Goal: Task Accomplishment & Management: Complete application form

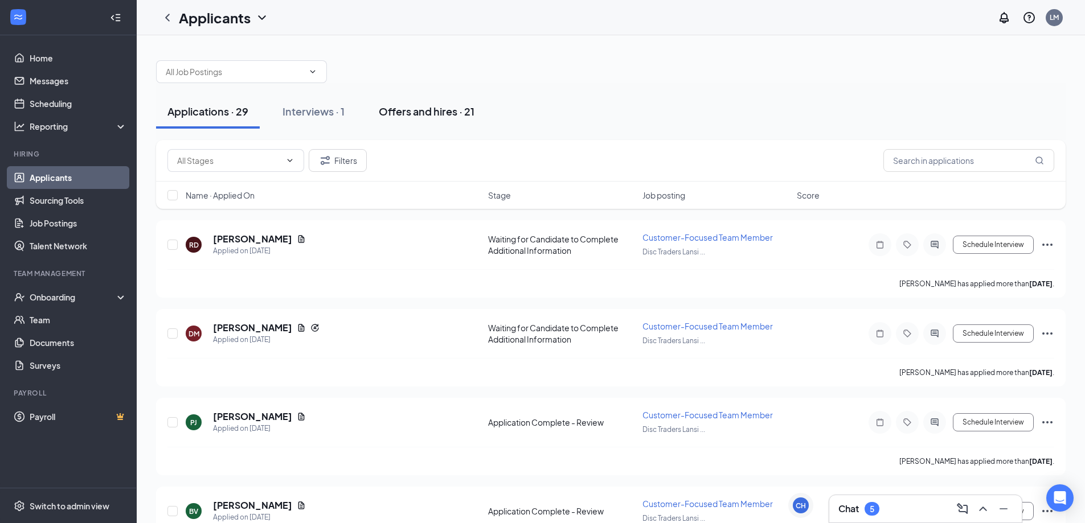
click at [440, 117] on div "Offers and hires · 21" at bounding box center [427, 111] width 96 height 14
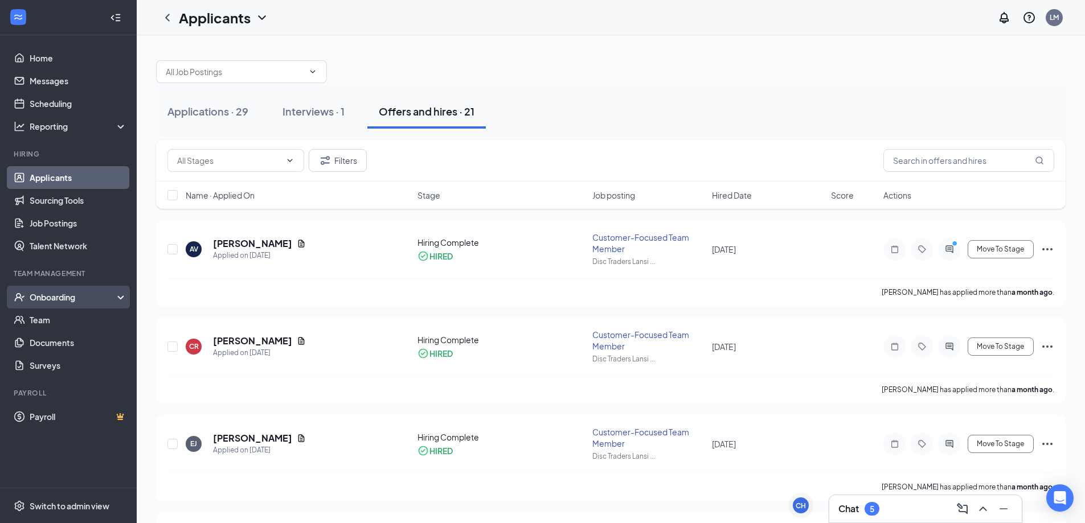
click at [73, 296] on div "Onboarding" at bounding box center [74, 297] width 88 height 11
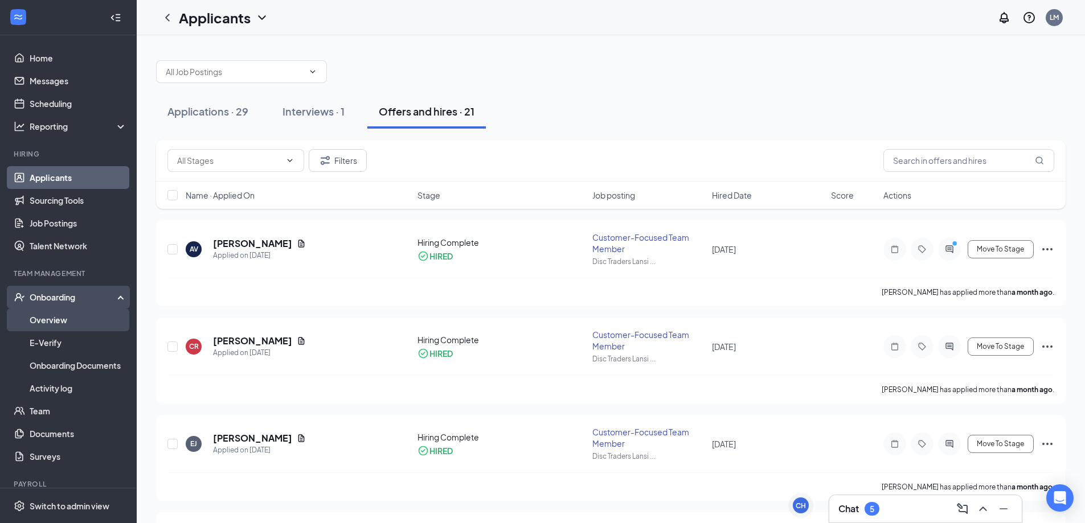
click at [76, 323] on link "Overview" at bounding box center [78, 320] width 97 height 23
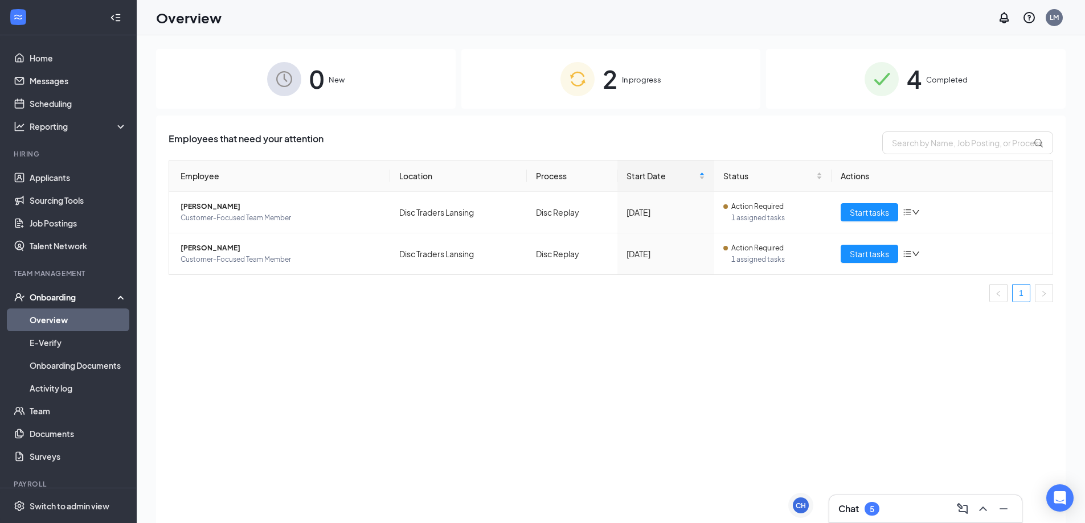
click at [624, 80] on span "In progress" at bounding box center [641, 79] width 39 height 11
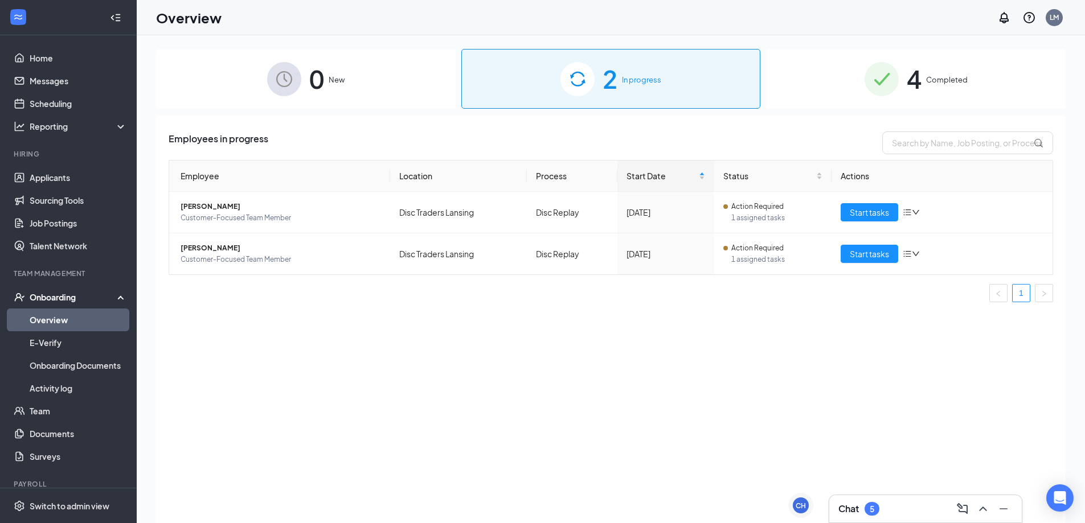
click at [347, 87] on div "0 New" at bounding box center [306, 79] width 300 height 60
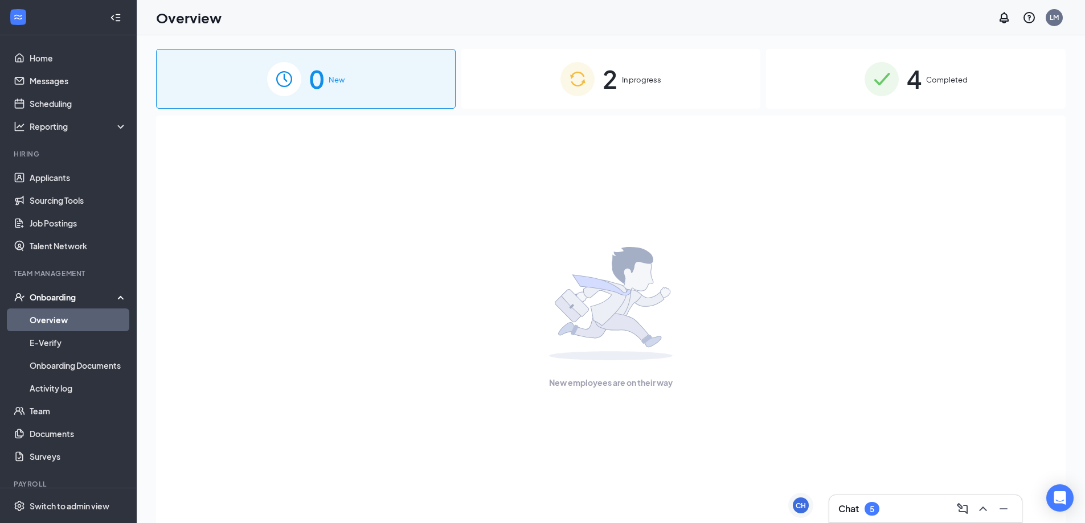
click at [607, 79] on span "2" at bounding box center [610, 78] width 15 height 39
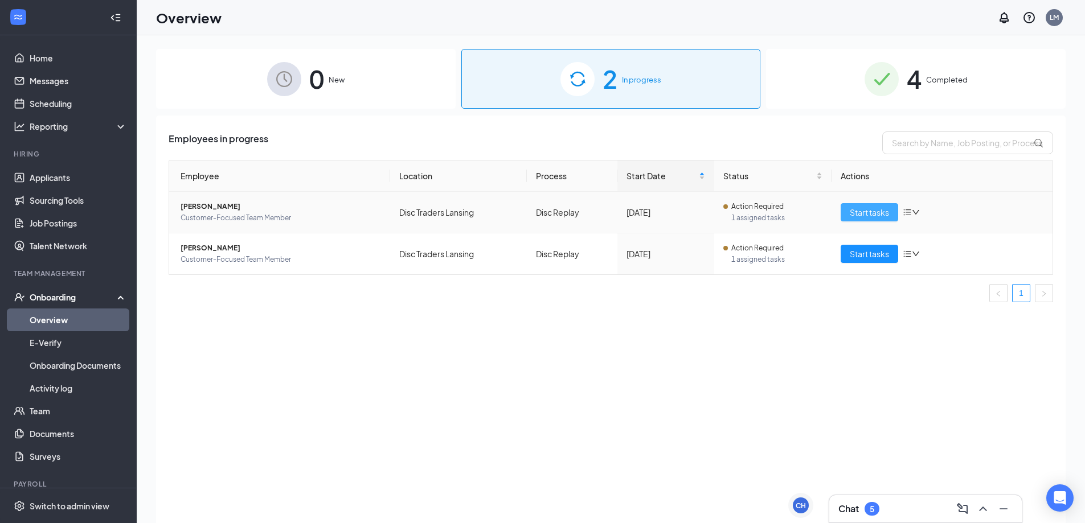
click at [870, 209] on span "Start tasks" at bounding box center [869, 212] width 39 height 13
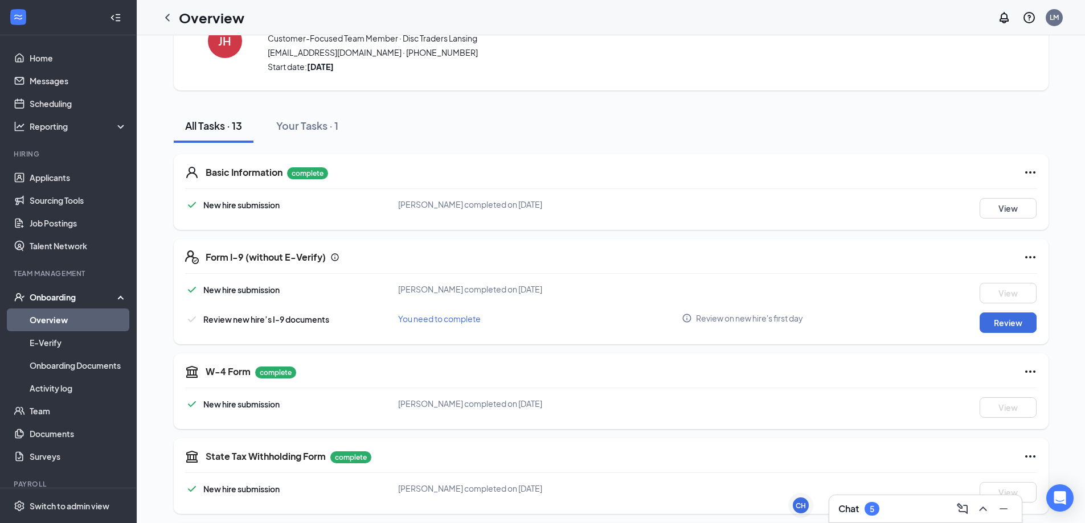
scroll to position [114, 0]
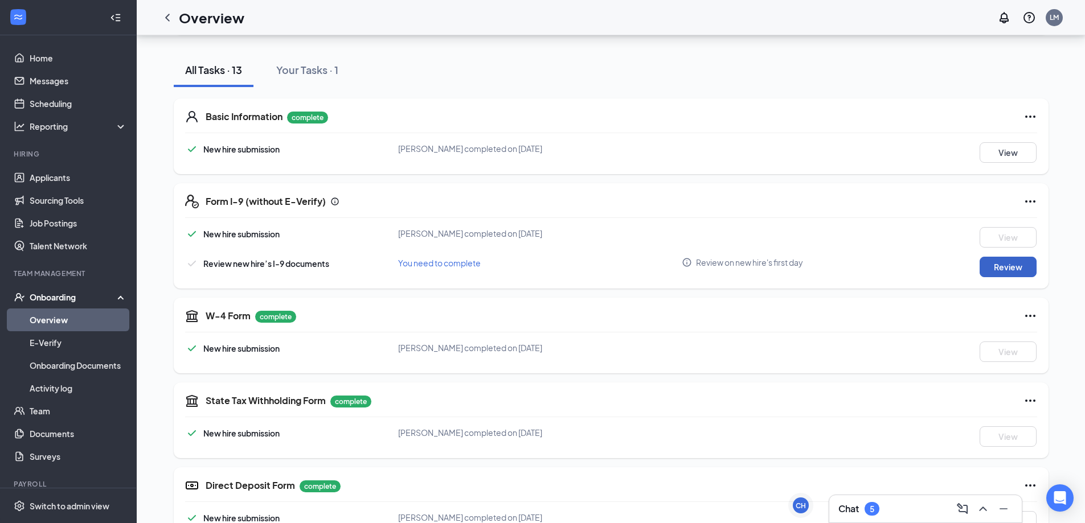
click at [1016, 267] on button "Review" at bounding box center [1008, 267] width 57 height 21
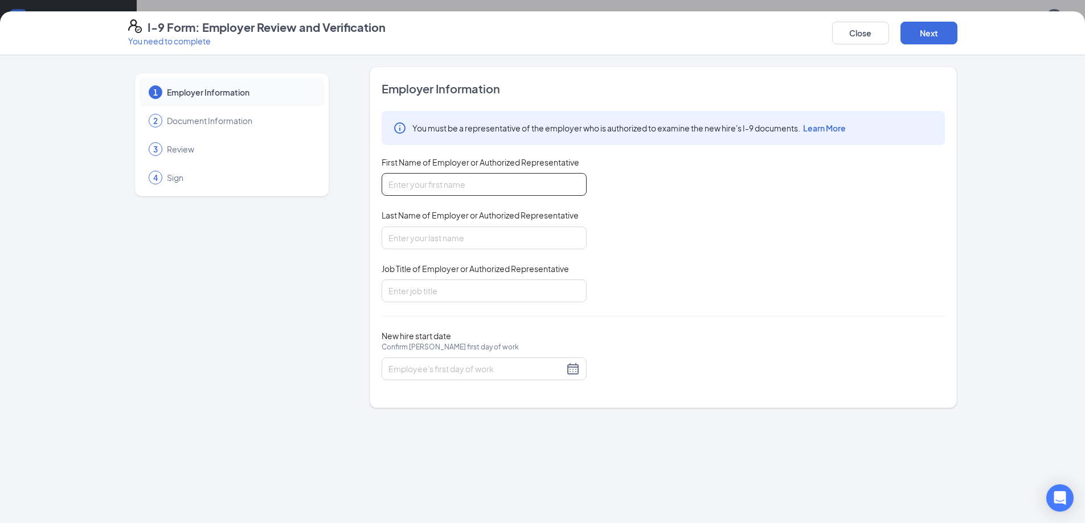
click at [497, 189] on input "First Name of Employer or Authorized Representative" at bounding box center [484, 184] width 205 height 23
type input "[PERSON_NAME]"
type input "Store Manager"
click at [570, 370] on div at bounding box center [483, 369] width 191 height 14
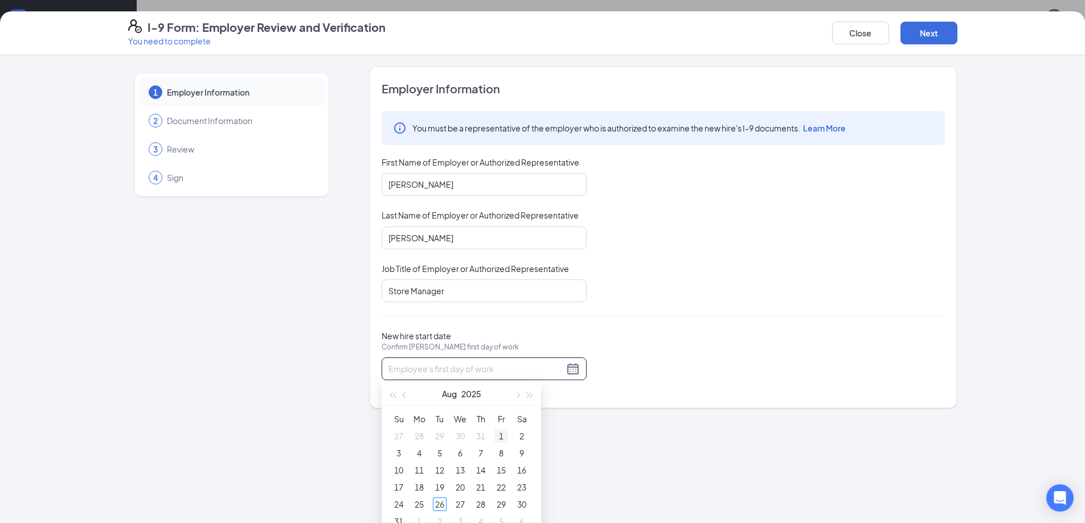
type input "[DATE]"
click at [496, 443] on div "1" at bounding box center [501, 436] width 14 height 14
click at [937, 35] on button "Next" at bounding box center [928, 33] width 57 height 23
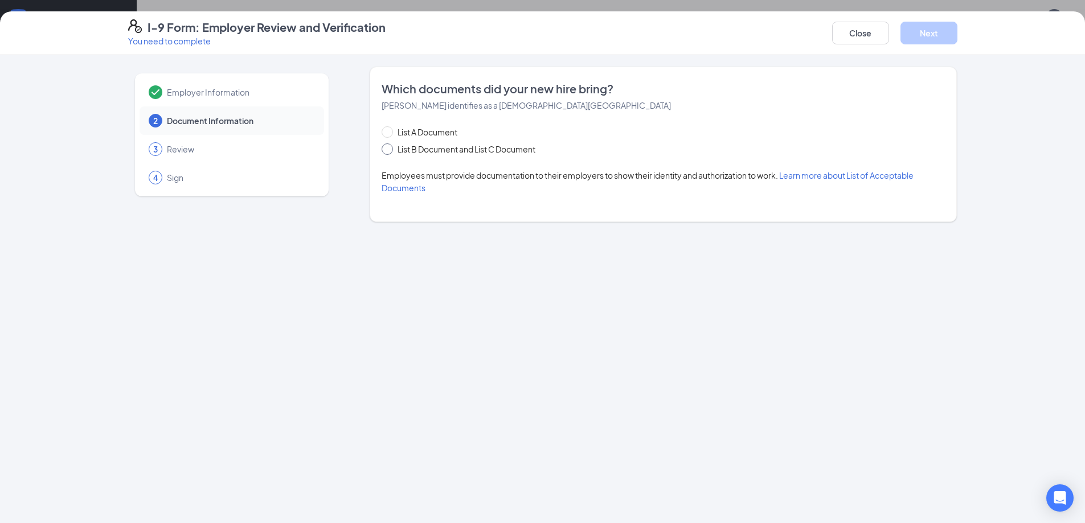
click at [392, 148] on span at bounding box center [387, 149] width 11 height 11
click at [390, 148] on input "List B Document and List C Document" at bounding box center [386, 148] width 8 height 8
radio input "true"
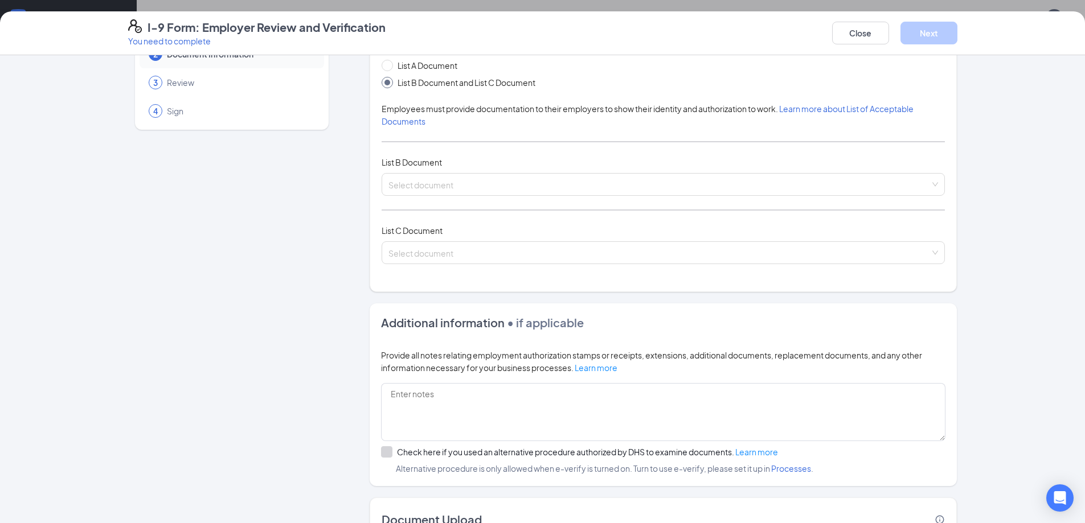
scroll to position [149, 0]
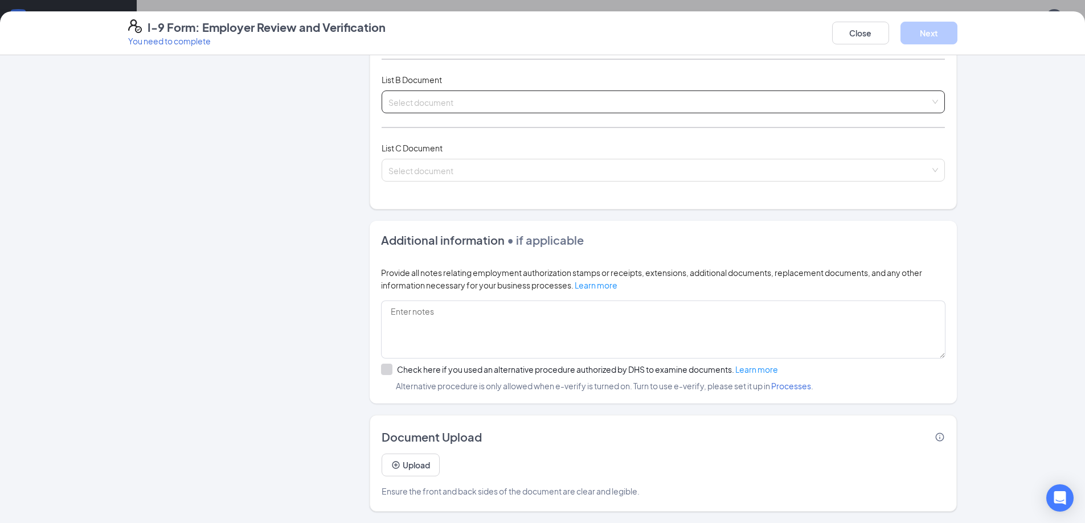
click at [431, 100] on input "search" at bounding box center [659, 99] width 542 height 17
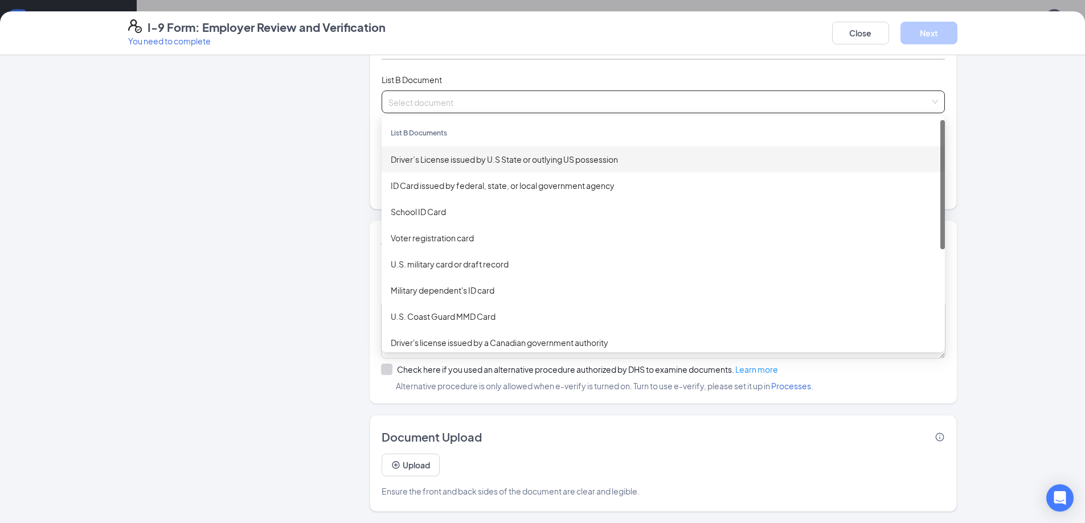
click at [470, 159] on div "Driver’s License issued by U.S State or outlying US possession" at bounding box center [663, 159] width 545 height 13
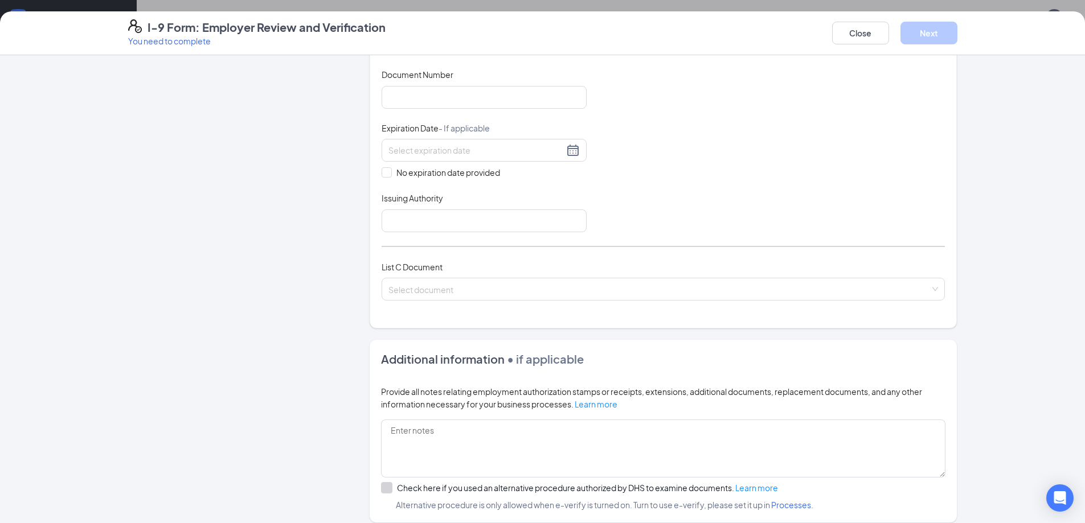
scroll to position [263, 0]
click at [427, 284] on input "search" at bounding box center [659, 284] width 542 height 17
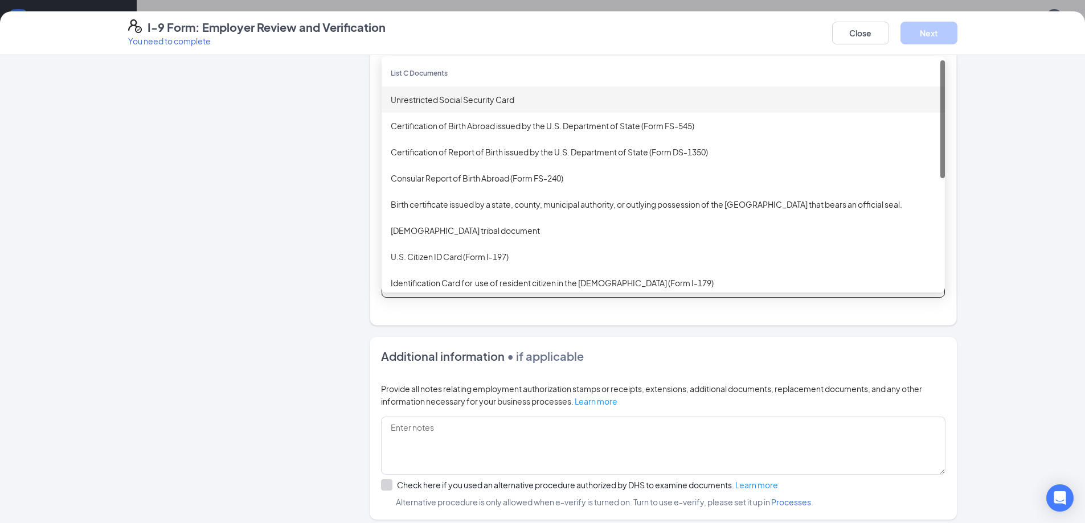
click at [466, 102] on div "Unrestricted Social Security Card" at bounding box center [663, 99] width 545 height 13
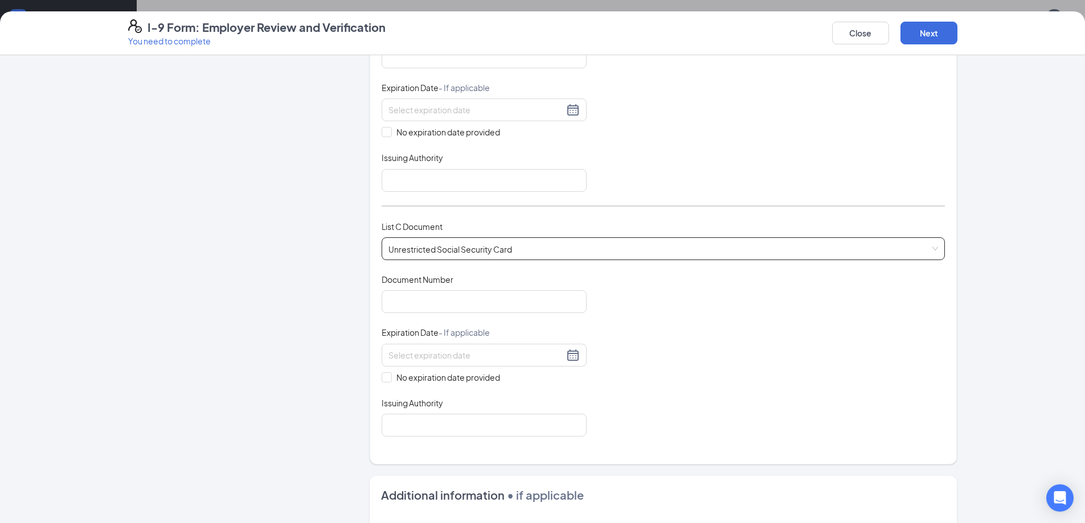
scroll to position [377, 0]
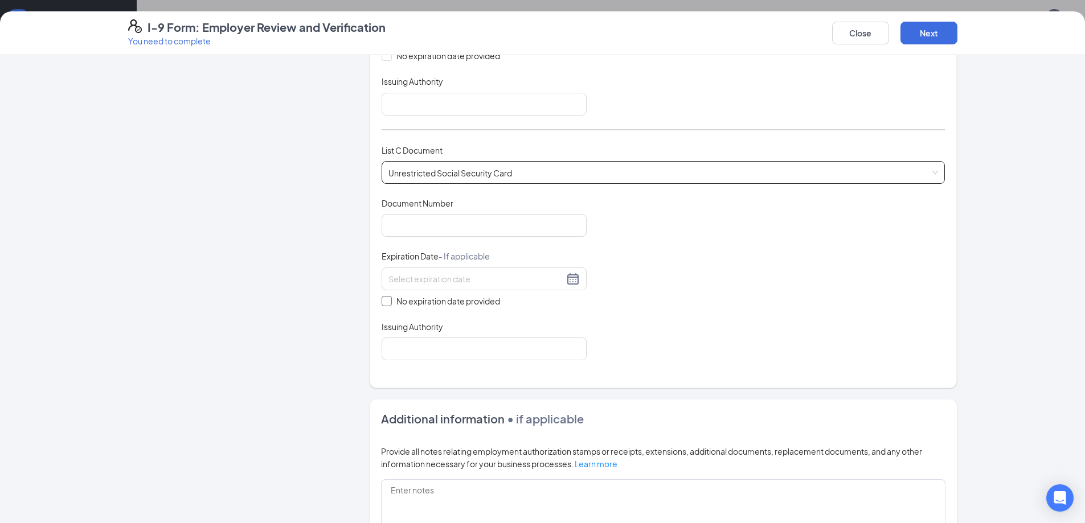
click at [382, 299] on input "No expiration date provided" at bounding box center [386, 300] width 8 height 8
checkbox input "true"
click at [417, 359] on input "Issuing Authority" at bounding box center [484, 351] width 205 height 23
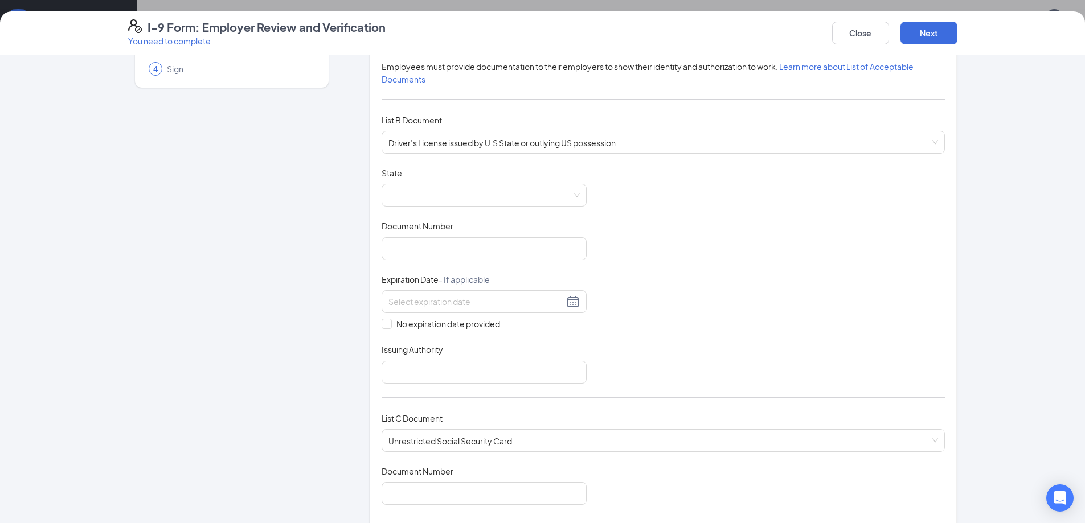
scroll to position [103, 0]
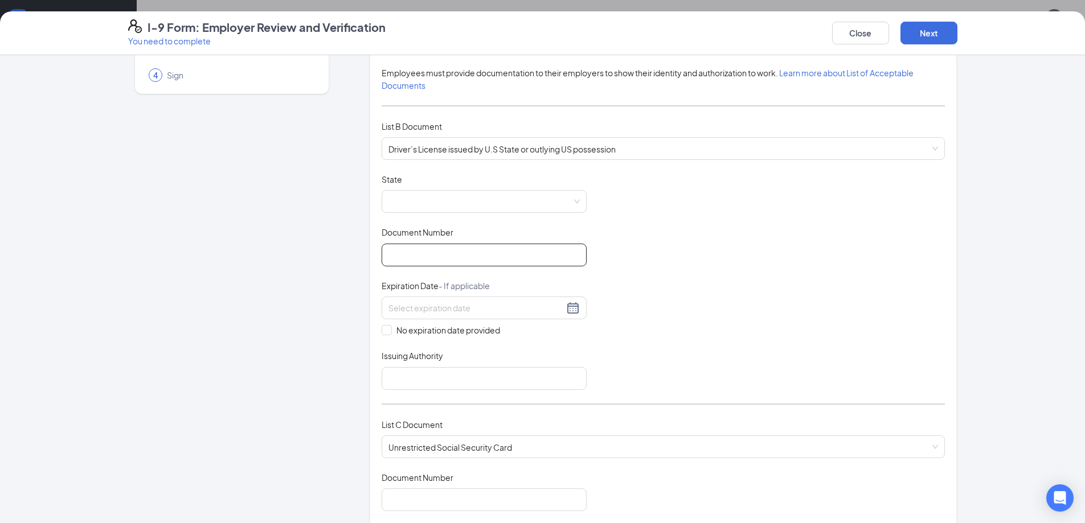
type input "US Government"
click at [439, 264] on input "Document Number" at bounding box center [484, 255] width 205 height 23
click at [554, 202] on span at bounding box center [483, 202] width 191 height 22
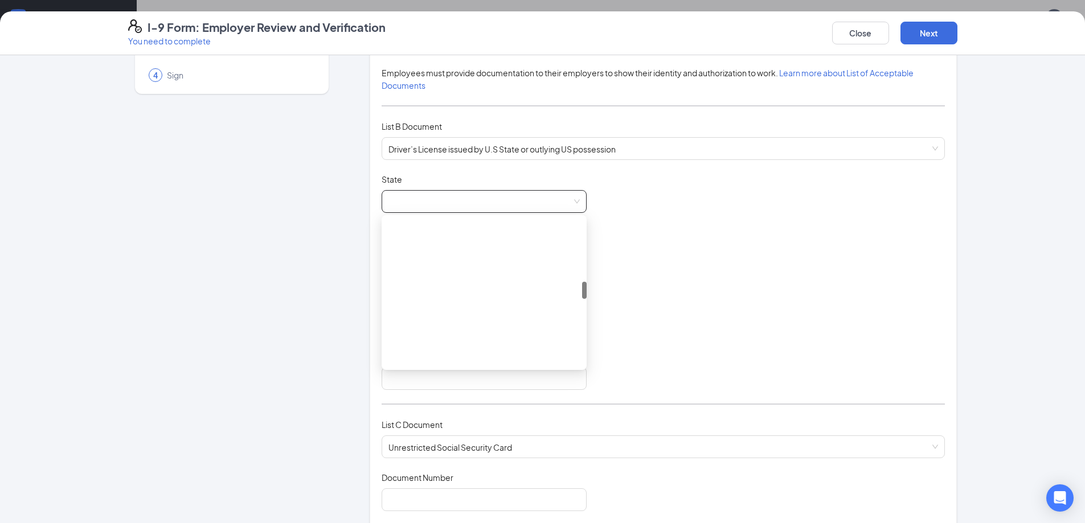
scroll to position [570, 0]
click at [433, 292] on div "[US_STATE]" at bounding box center [484, 292] width 187 height 13
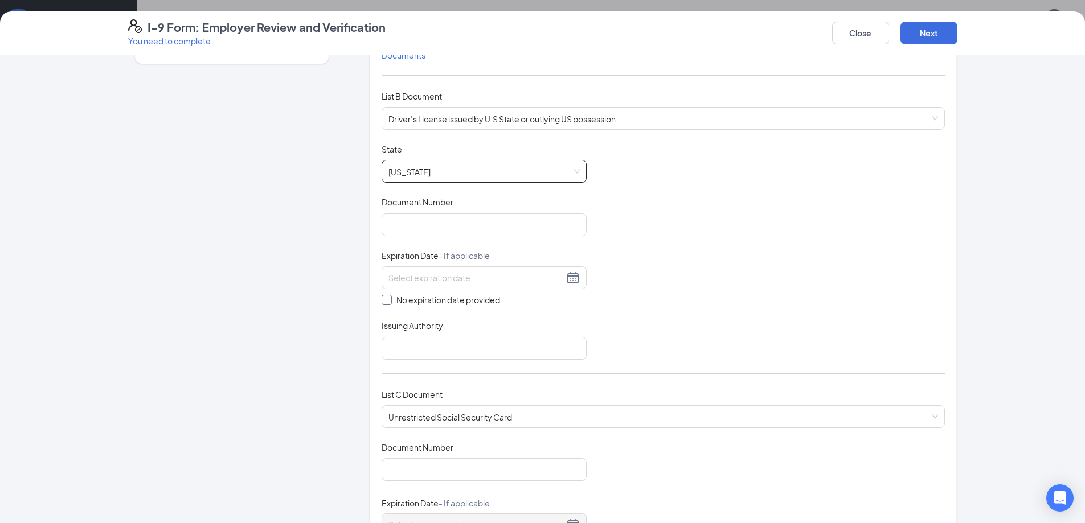
scroll to position [159, 0]
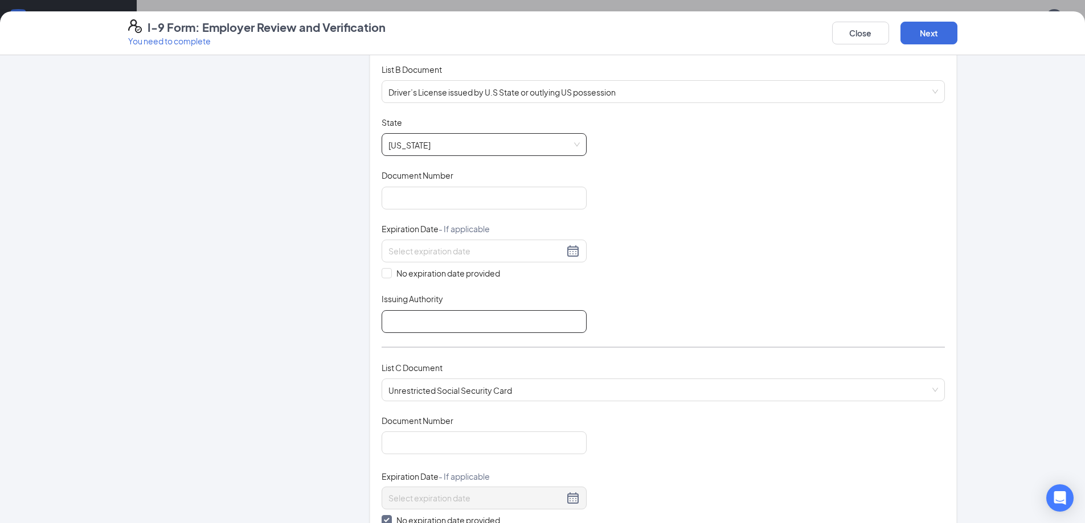
click at [435, 321] on input "Issuing Authority" at bounding box center [484, 321] width 205 height 23
type input "M"
type input "State of [US_STATE]"
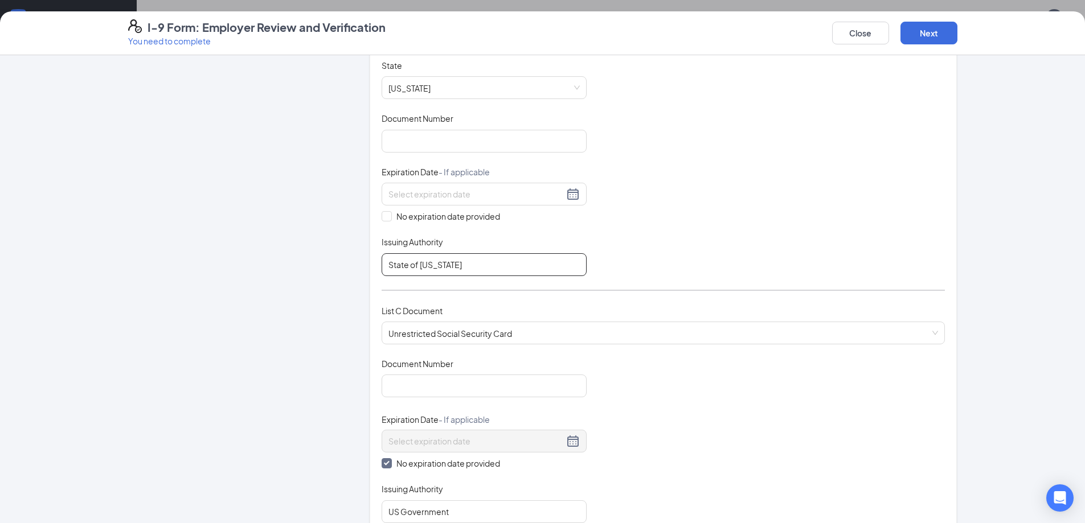
scroll to position [558, 0]
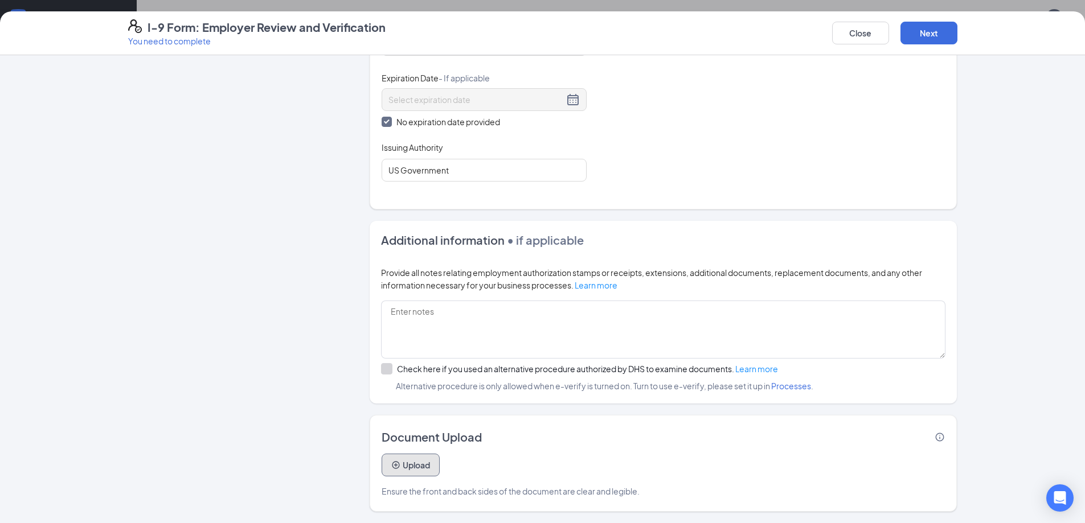
click at [411, 469] on button "Upload" at bounding box center [411, 465] width 58 height 23
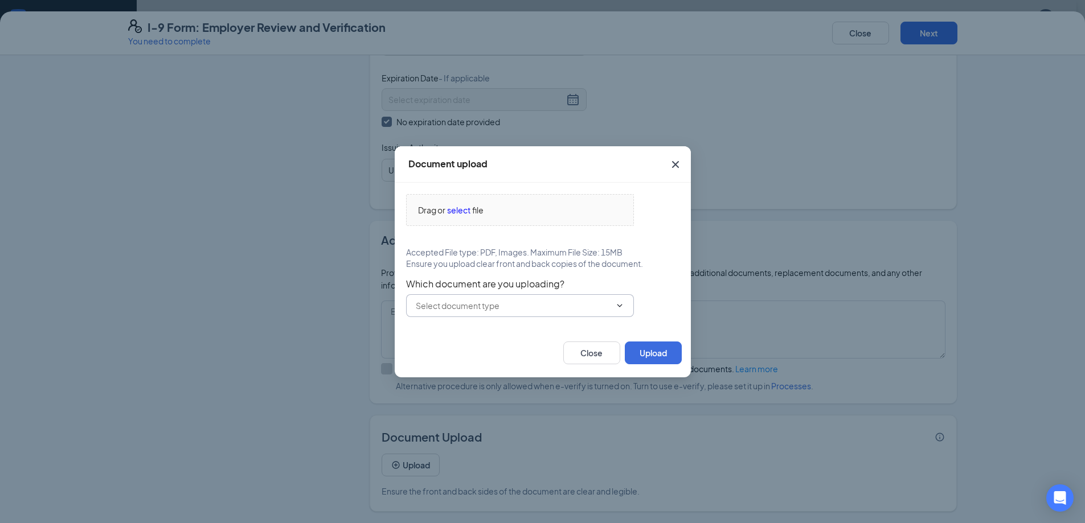
click at [507, 310] on input "text" at bounding box center [513, 306] width 195 height 13
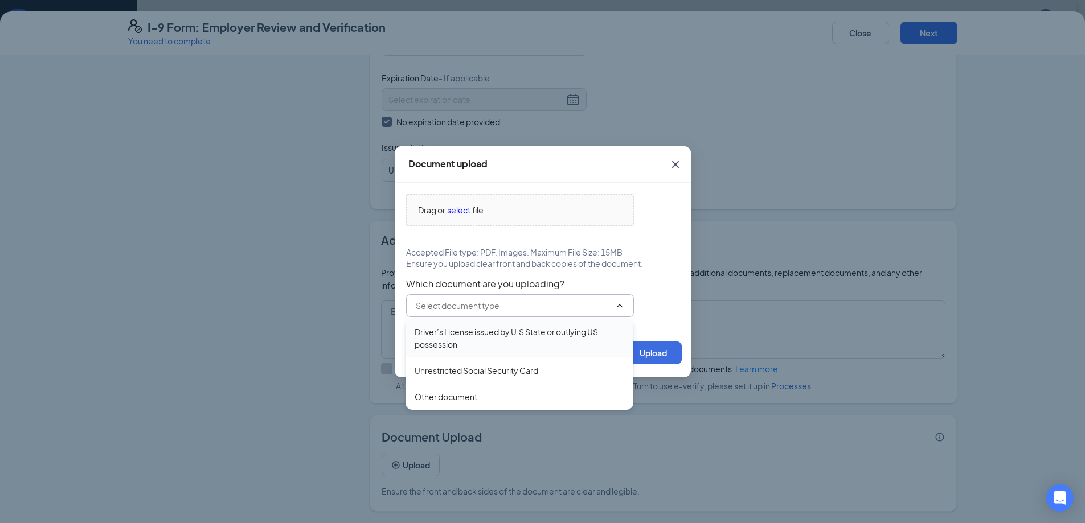
click at [494, 339] on div "Driver’s License issued by U.S State or outlying US possession" at bounding box center [520, 338] width 210 height 25
type input "Driver’s License issued by U.S State or outlying US possession"
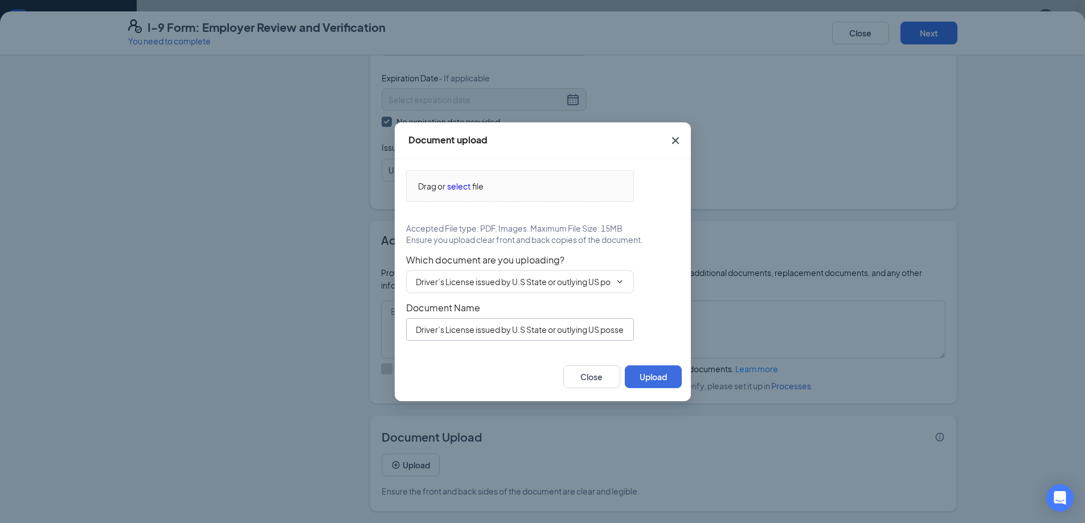
click at [536, 329] on input "Driver’s License issued by U.S State or outlying US possession" at bounding box center [520, 329] width 228 height 23
type input "Front License"
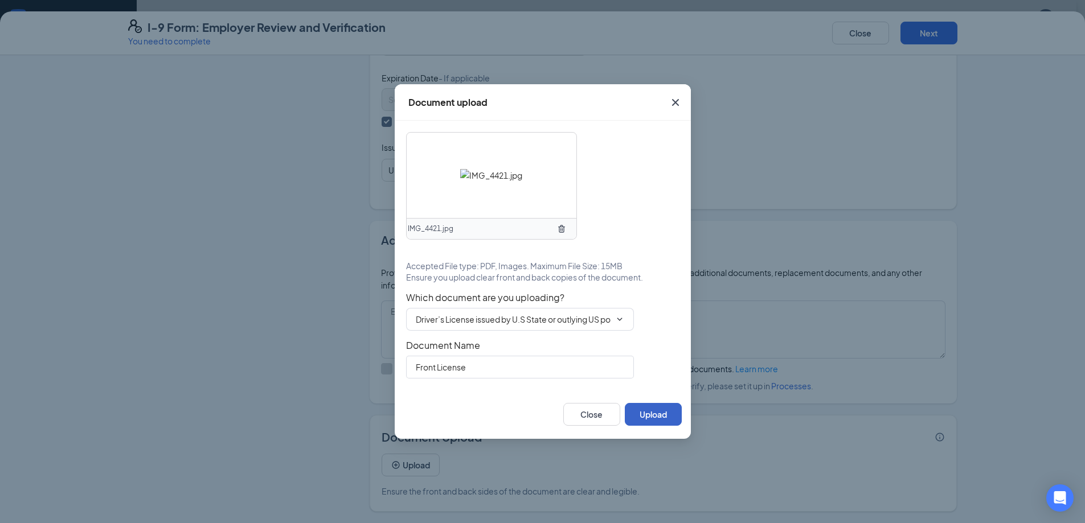
click at [662, 413] on button "Upload" at bounding box center [653, 414] width 57 height 23
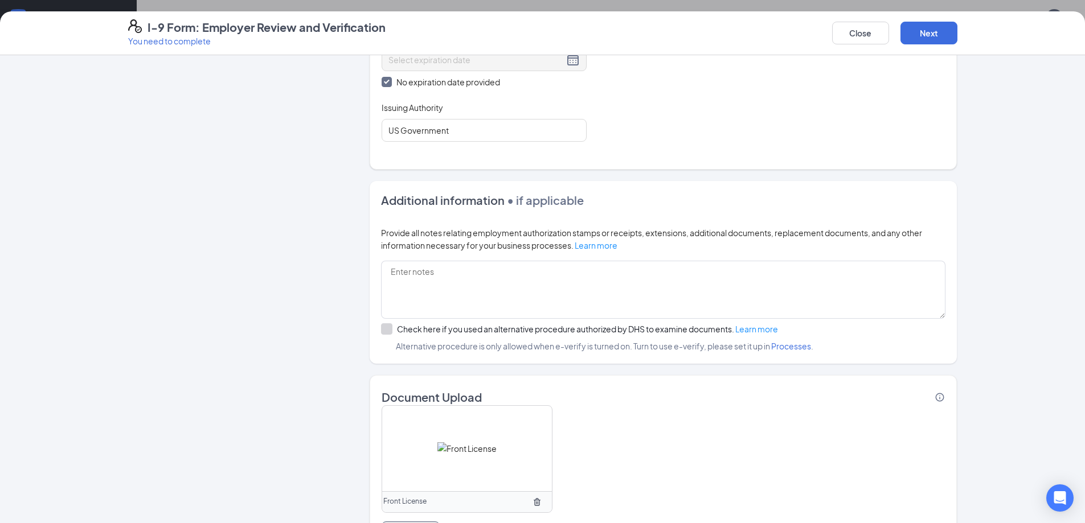
scroll to position [666, 0]
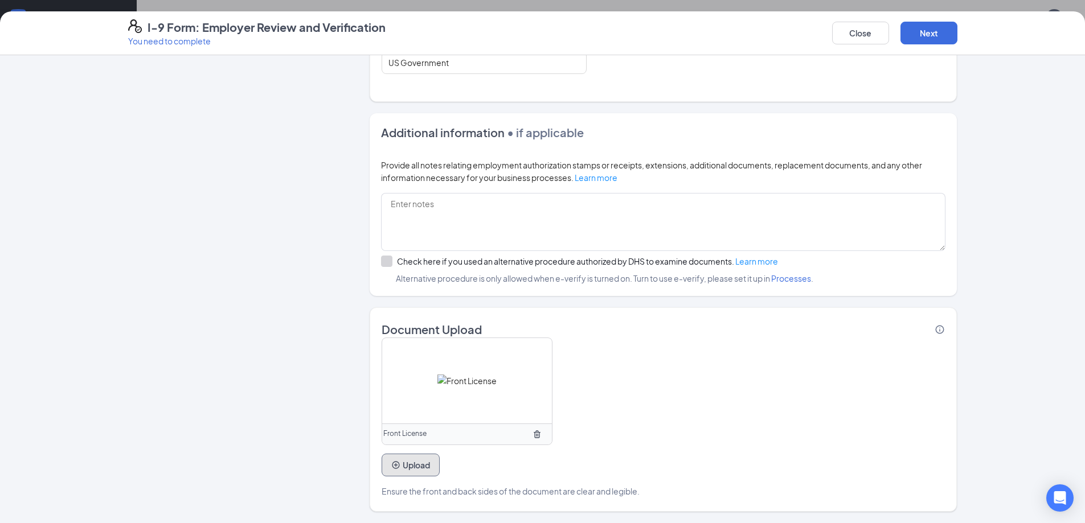
click at [415, 466] on button "Upload" at bounding box center [411, 465] width 58 height 23
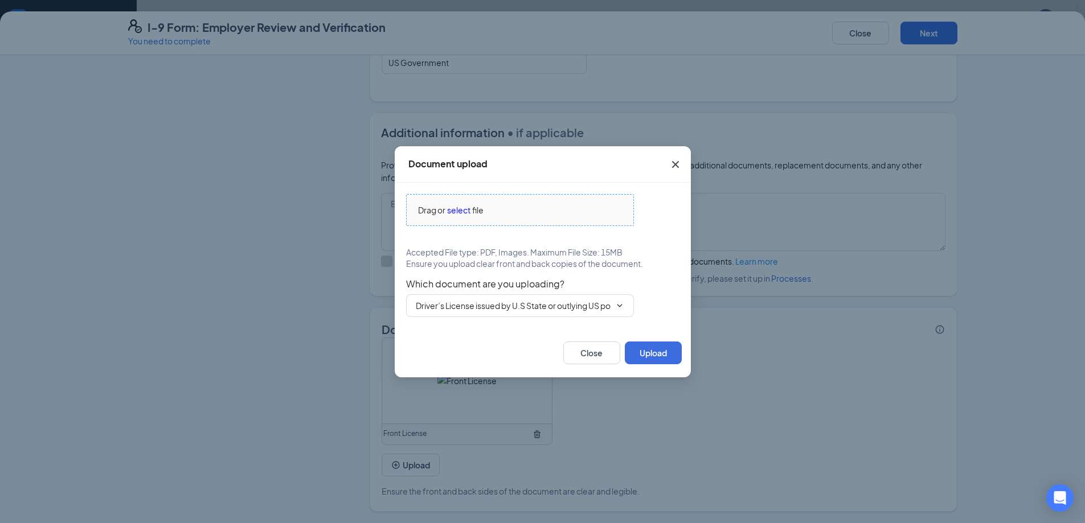
click at [515, 213] on div "Drag or select file" at bounding box center [520, 210] width 227 height 13
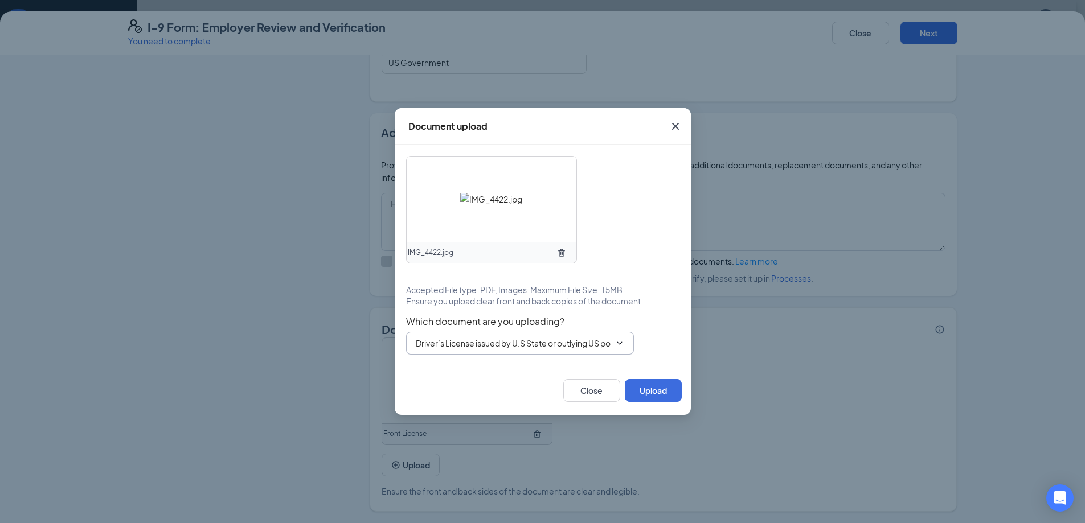
click at [588, 347] on input "Driver’s License issued by U.S State or outlying US possession" at bounding box center [513, 343] width 195 height 13
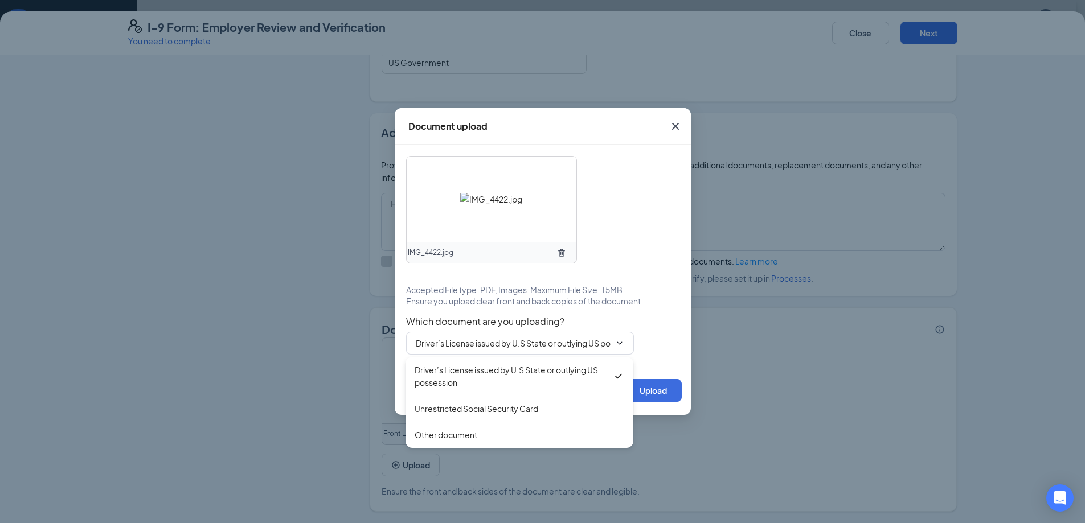
click at [609, 290] on span "Accepted File type: PDF, Images. Maximum File Size: 15MB" at bounding box center [514, 289] width 216 height 11
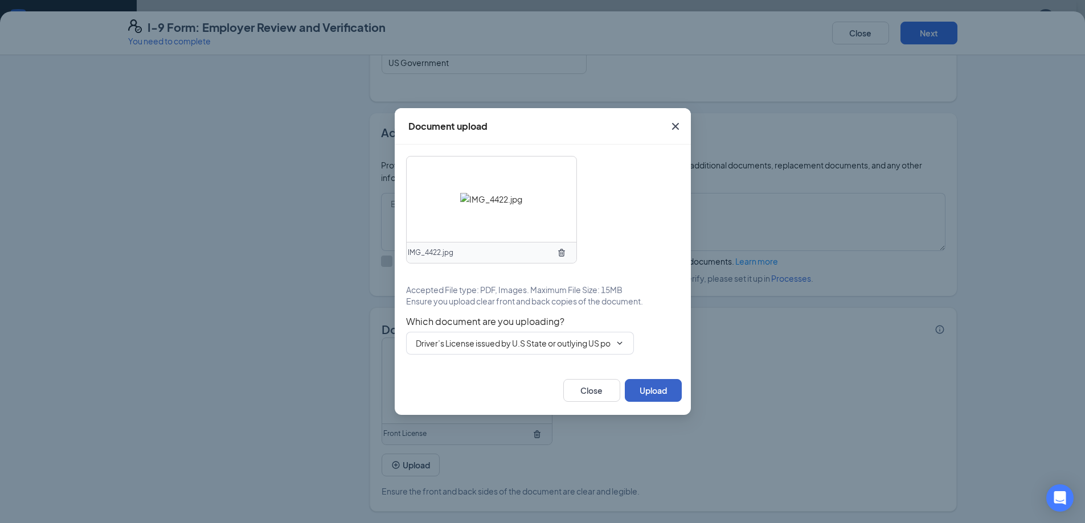
click at [649, 390] on button "Upload" at bounding box center [653, 390] width 57 height 23
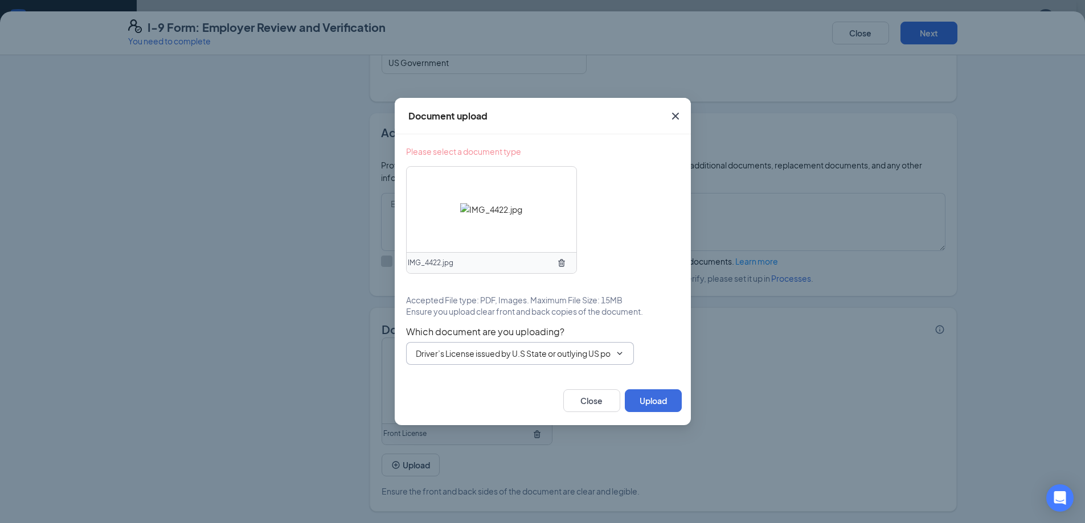
click at [534, 350] on input "Driver’s License issued by U.S State or outlying US possession" at bounding box center [513, 353] width 195 height 13
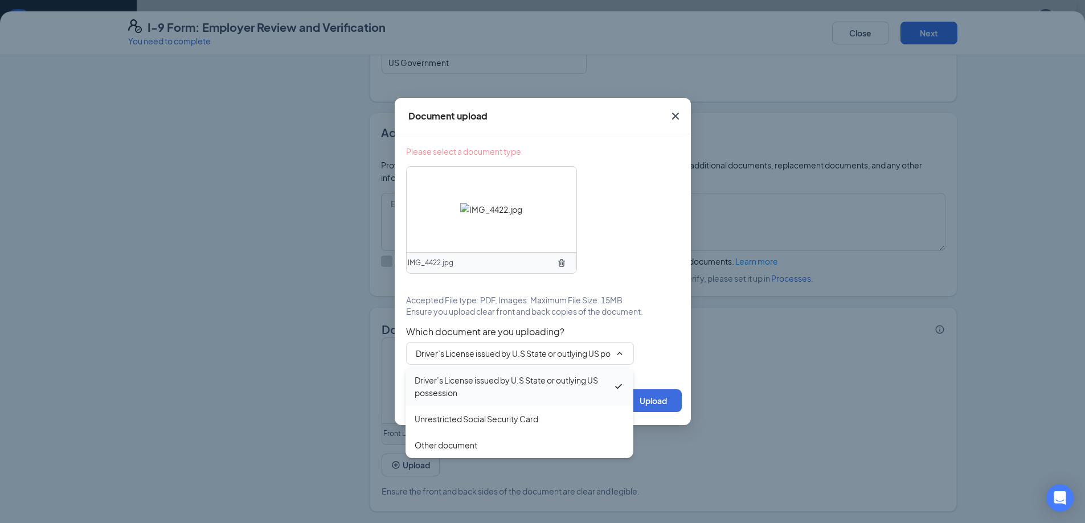
click at [506, 386] on div "Driver’s License issued by U.S State or outlying US possession" at bounding box center [514, 386] width 198 height 25
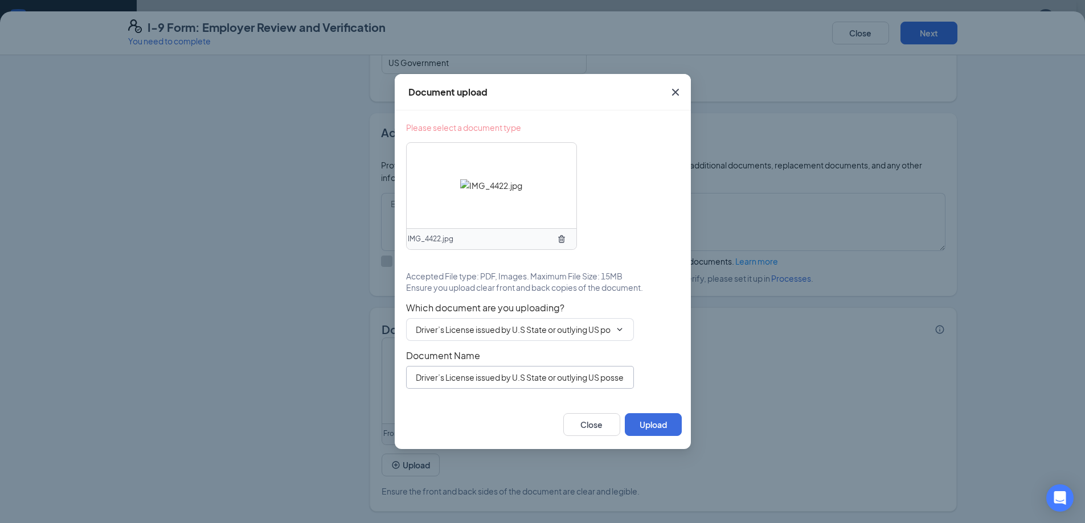
click at [525, 375] on input "Driver’s License issued by U.S State or outlying US possession" at bounding box center [520, 377] width 228 height 23
type input "Back License"
click at [668, 420] on button "Upload" at bounding box center [653, 424] width 57 height 23
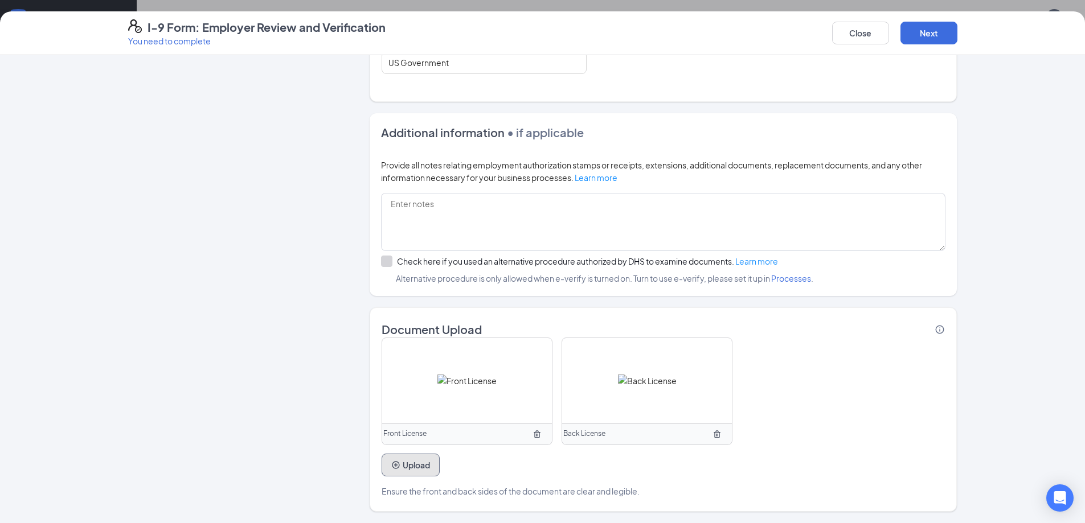
scroll to position [285, 0]
click at [417, 466] on button "Upload" at bounding box center [411, 465] width 58 height 23
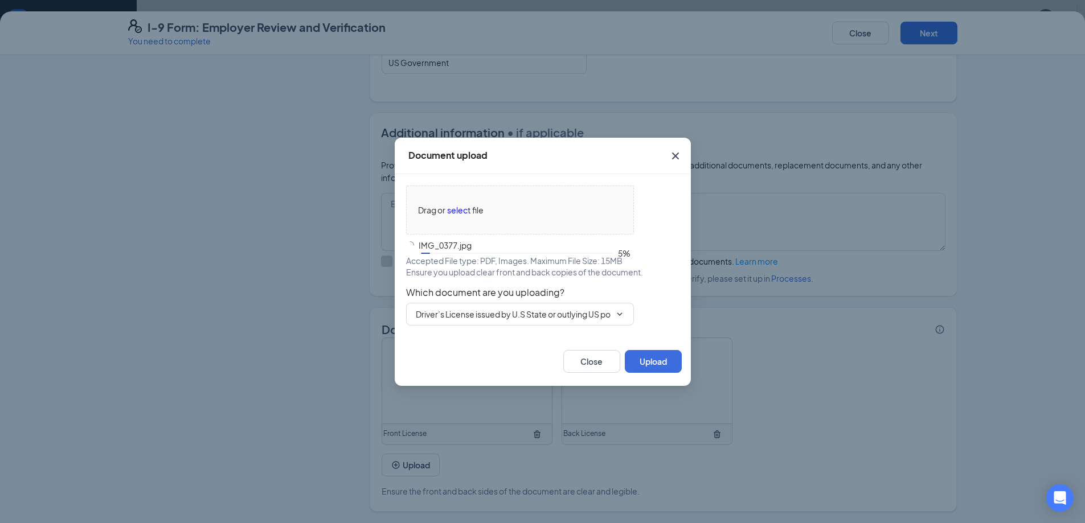
drag, startPoint x: 583, startPoint y: 316, endPoint x: 530, endPoint y: 346, distance: 60.5
click at [583, 316] on input "Driver’s License issued by U.S State or outlying US possession" at bounding box center [513, 314] width 195 height 13
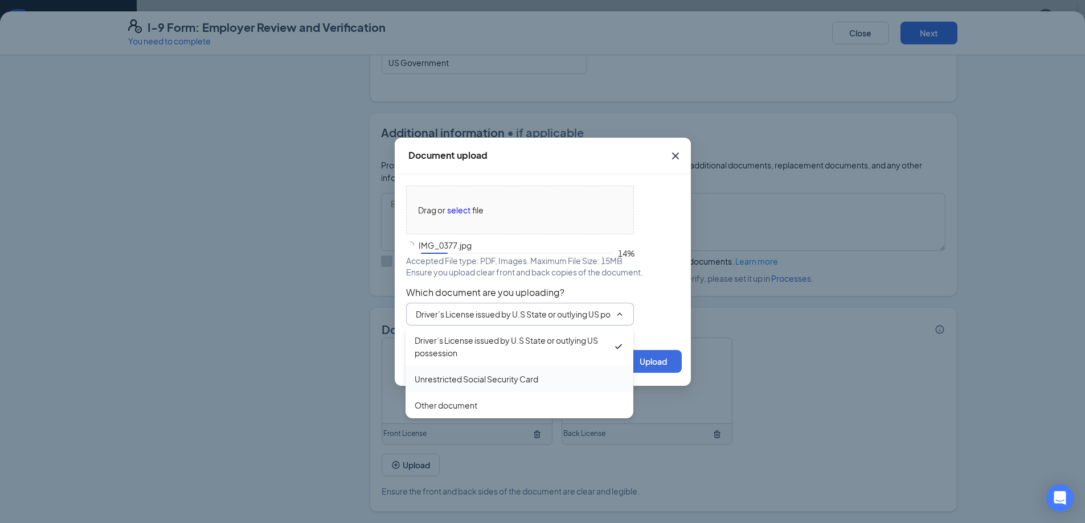
click at [495, 379] on div "Unrestricted Social Security Card" at bounding box center [477, 379] width 124 height 13
type input "Unrestricted Social Security Card"
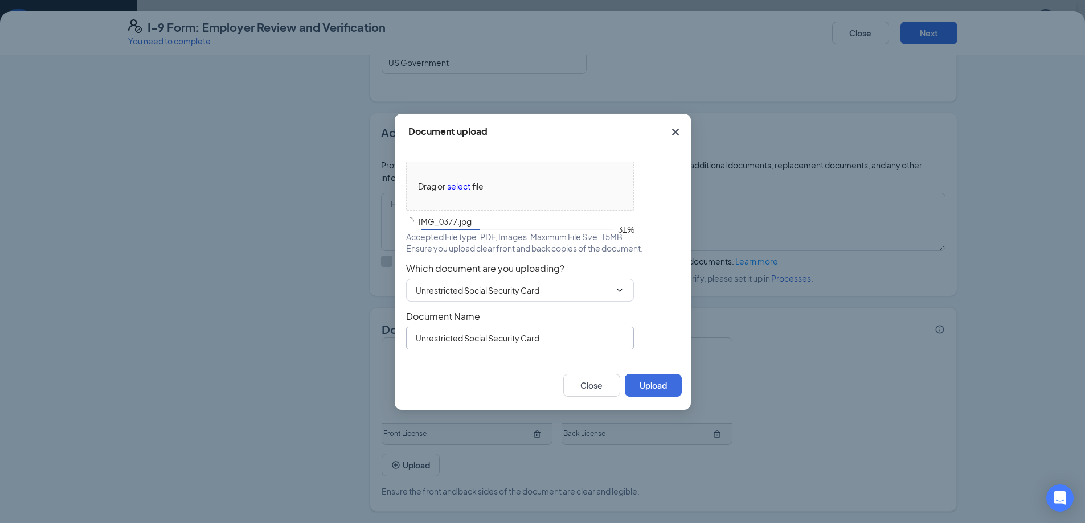
drag, startPoint x: 567, startPoint y: 335, endPoint x: 308, endPoint y: 334, distance: 258.6
click at [308, 334] on div "Document upload Drag or select file IMG_0377.jpg 31% Accepted File type: PDF, I…" at bounding box center [542, 261] width 1085 height 523
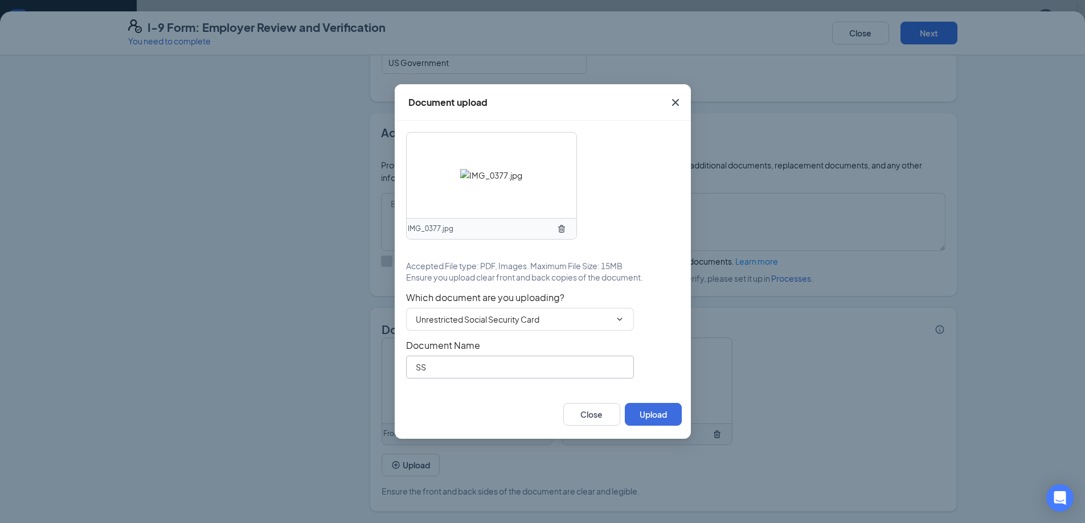
type input "S"
type input "Back SSN"
click at [670, 411] on button "Upload" at bounding box center [653, 414] width 57 height 23
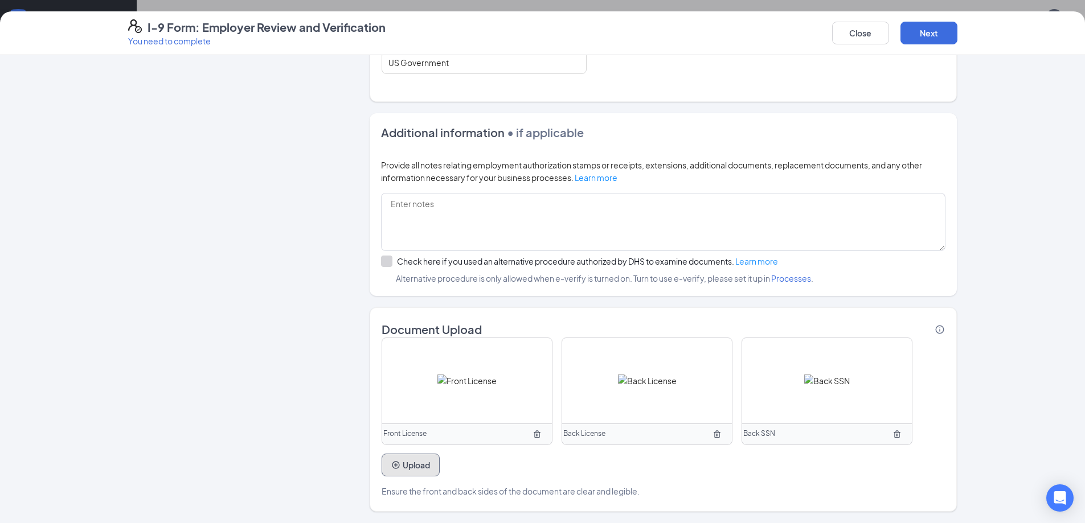
click at [398, 461] on button "Upload" at bounding box center [411, 465] width 58 height 23
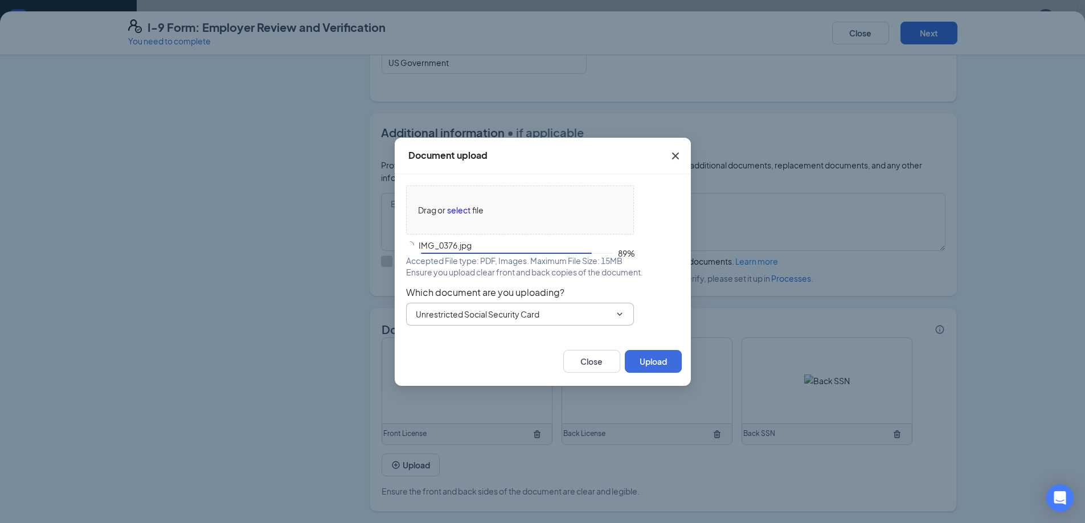
click at [565, 319] on input "Unrestricted Social Security Card" at bounding box center [513, 314] width 195 height 13
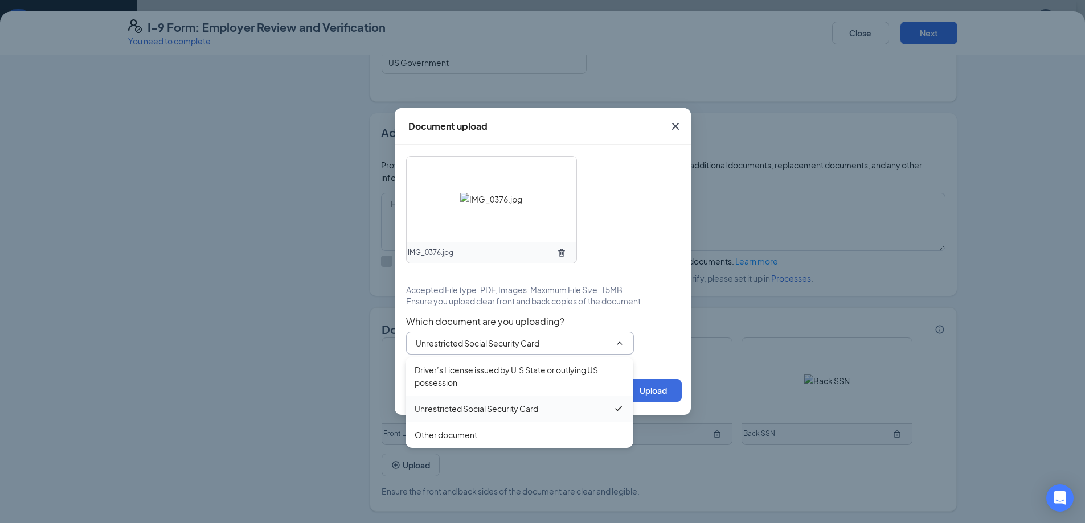
click at [547, 406] on div "Unrestricted Social Security Card" at bounding box center [514, 409] width 198 height 13
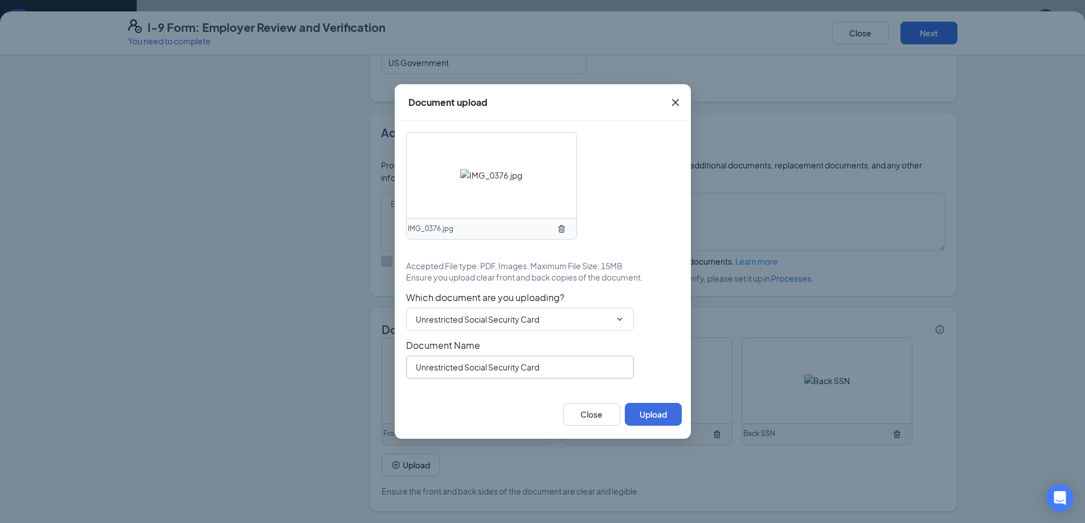
drag, startPoint x: 550, startPoint y: 372, endPoint x: 333, endPoint y: 351, distance: 217.4
click at [333, 351] on div "Document upload IMG_0376.jpg Accepted File type: PDF, Images. Maximum File Size…" at bounding box center [542, 261] width 1085 height 523
type input "Front SSN"
click at [648, 412] on button "Upload" at bounding box center [653, 414] width 57 height 23
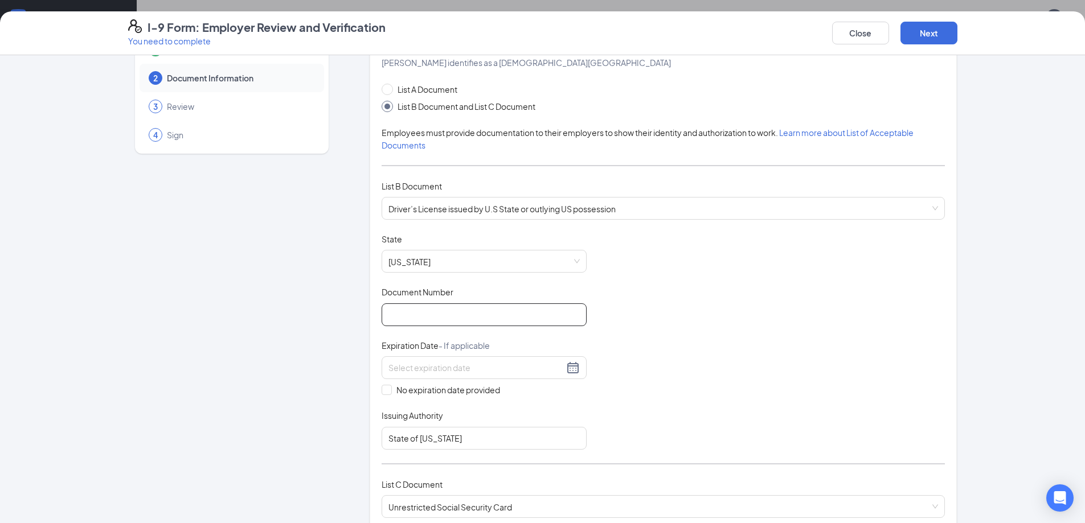
scroll to position [42, 0]
click at [443, 319] on input "Document Number" at bounding box center [484, 315] width 205 height 23
click at [431, 316] on input "H300" at bounding box center [484, 315] width 205 height 23
type input "H200441429603"
click at [465, 365] on input at bounding box center [475, 368] width 175 height 13
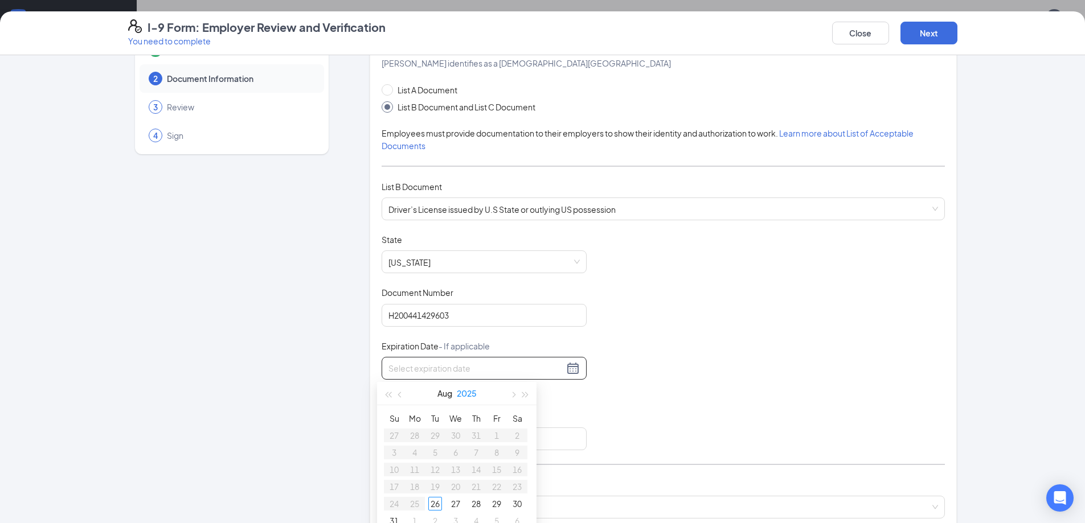
click at [466, 396] on button "2025" at bounding box center [467, 393] width 20 height 23
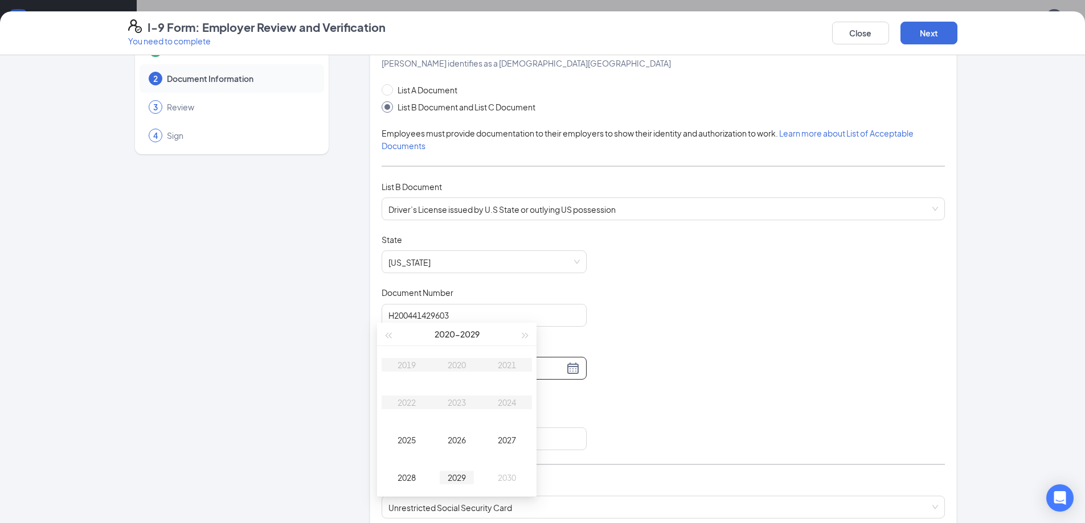
scroll to position [521, 0]
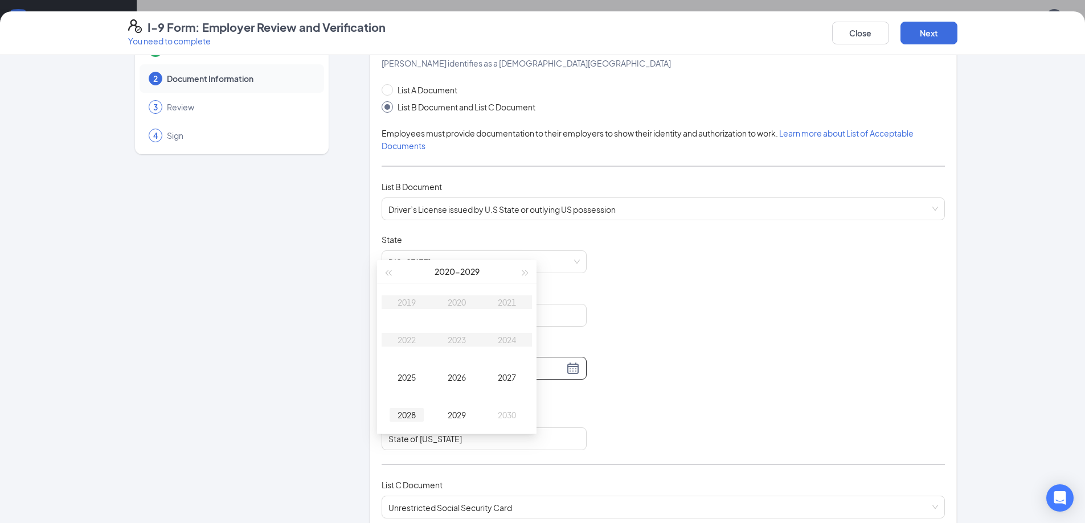
type input "[DATE]"
click at [404, 415] on div "2028" at bounding box center [407, 415] width 34 height 14
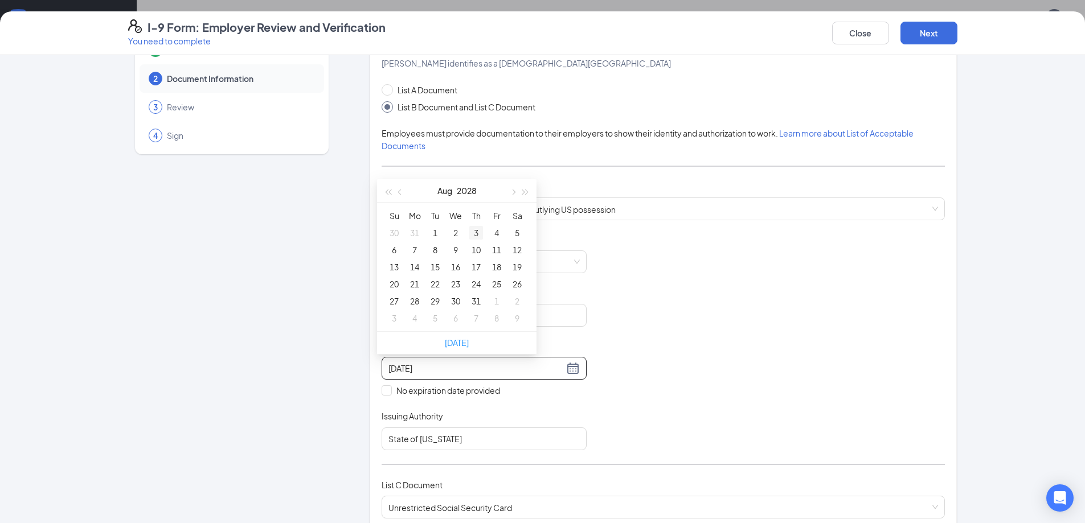
type input "[DATE]"
click at [433, 231] on div "1" at bounding box center [435, 233] width 14 height 14
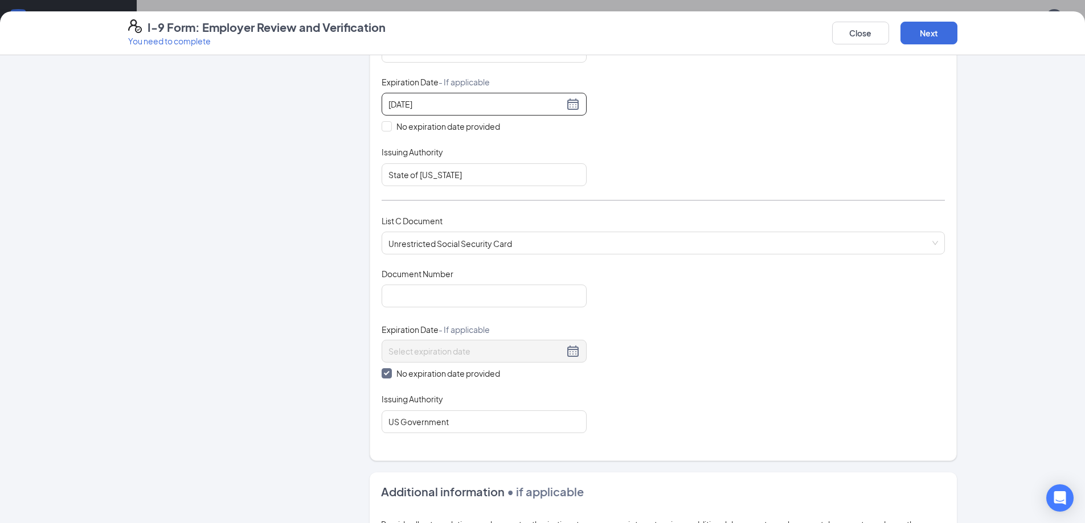
scroll to position [327, 0]
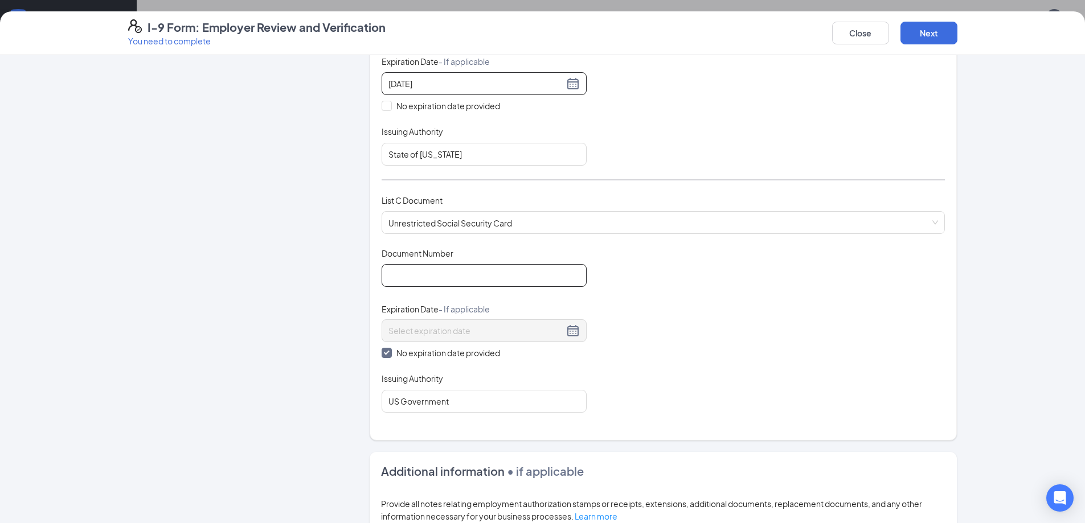
click at [464, 277] on input "Document Number" at bounding box center [484, 275] width 205 height 23
click at [403, 271] on input "Document Number" at bounding box center [484, 275] width 205 height 23
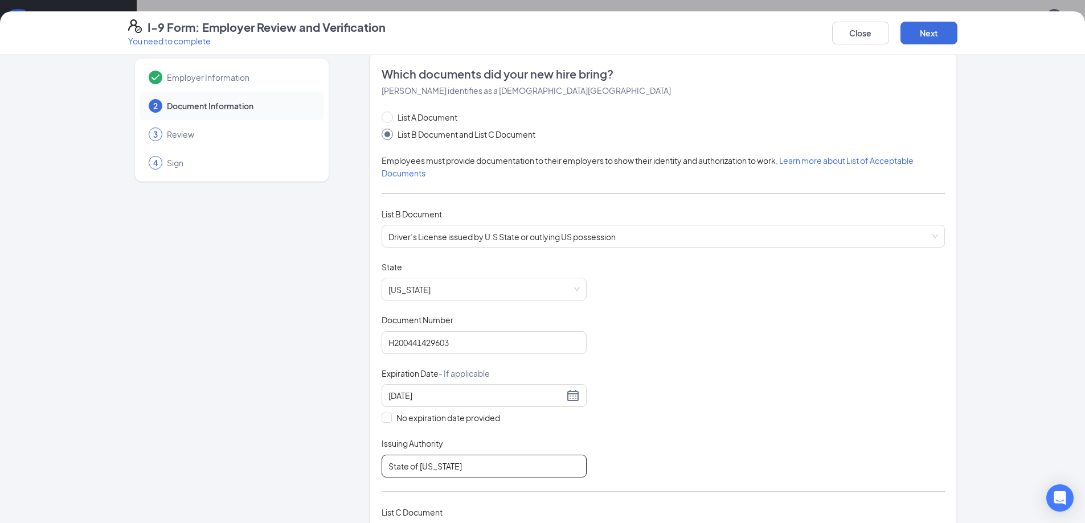
scroll to position [0, 0]
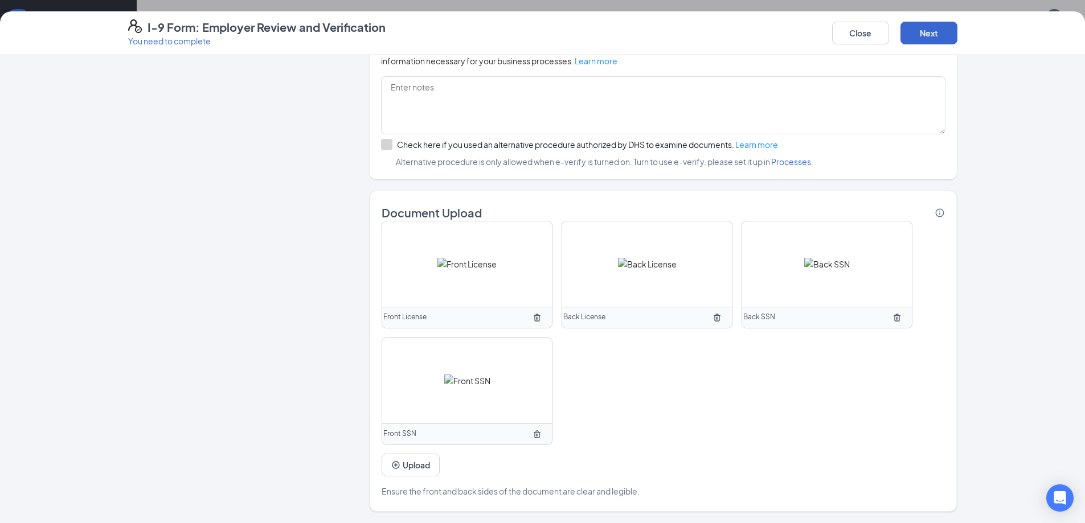
type input "384-23-9198"
click at [937, 27] on button "Next" at bounding box center [928, 33] width 57 height 23
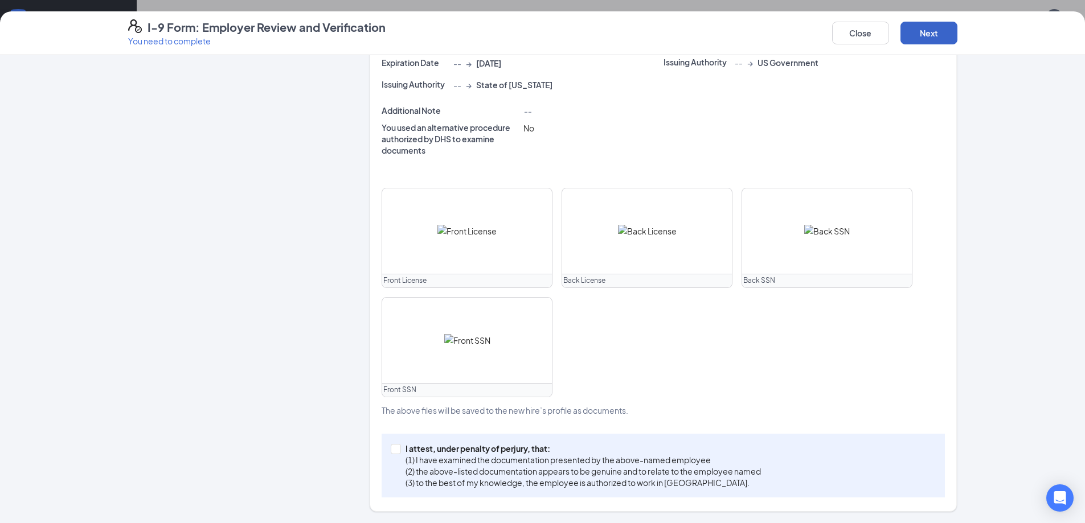
click at [930, 31] on button "Next" at bounding box center [928, 33] width 57 height 23
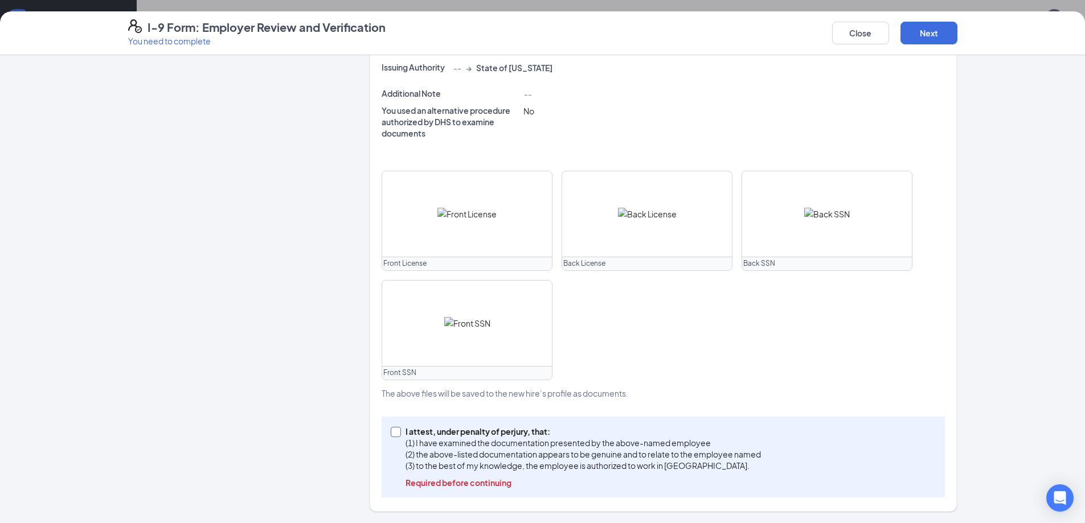
click at [393, 435] on input "I attest, under penalty of [PERSON_NAME], that: (1) I have examined the documen…" at bounding box center [395, 431] width 8 height 8
checkbox input "true"
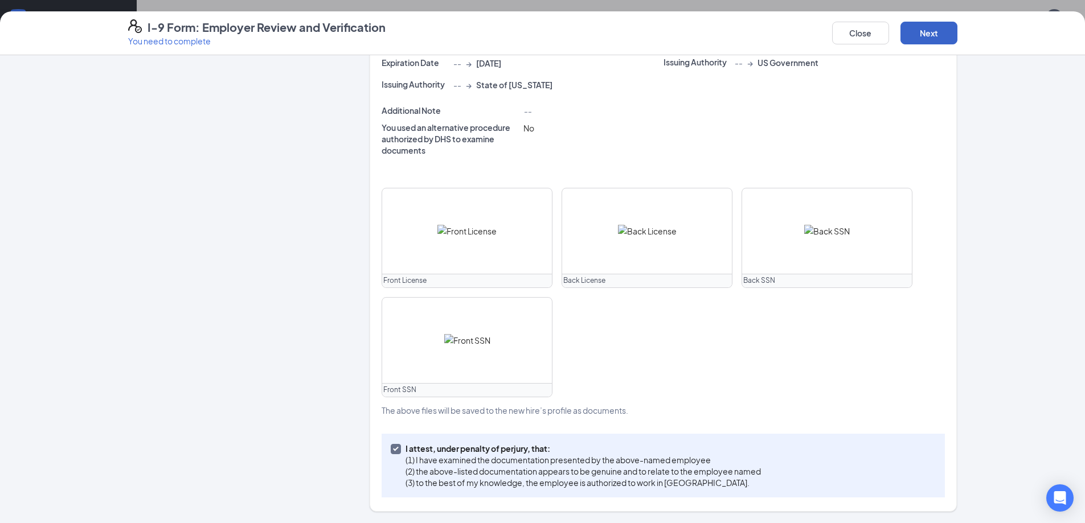
click at [941, 33] on button "Next" at bounding box center [928, 33] width 57 height 23
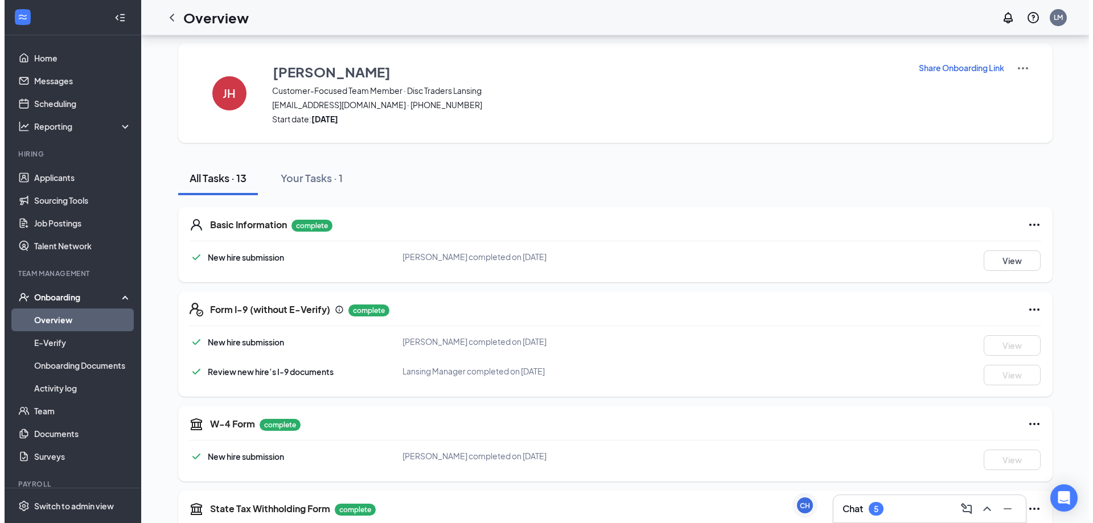
scroll to position [0, 0]
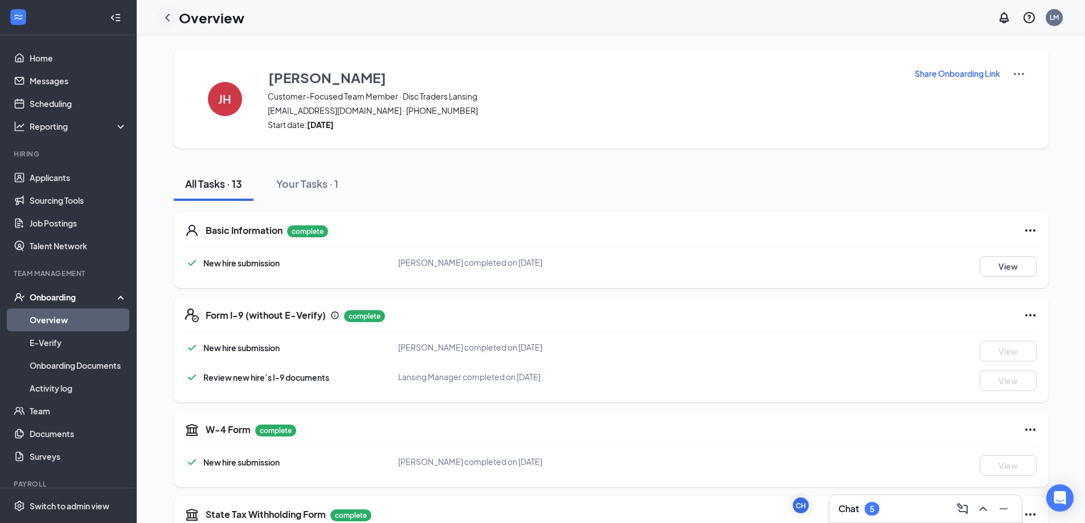
click at [170, 16] on icon "ChevronLeft" at bounding box center [168, 18] width 14 height 14
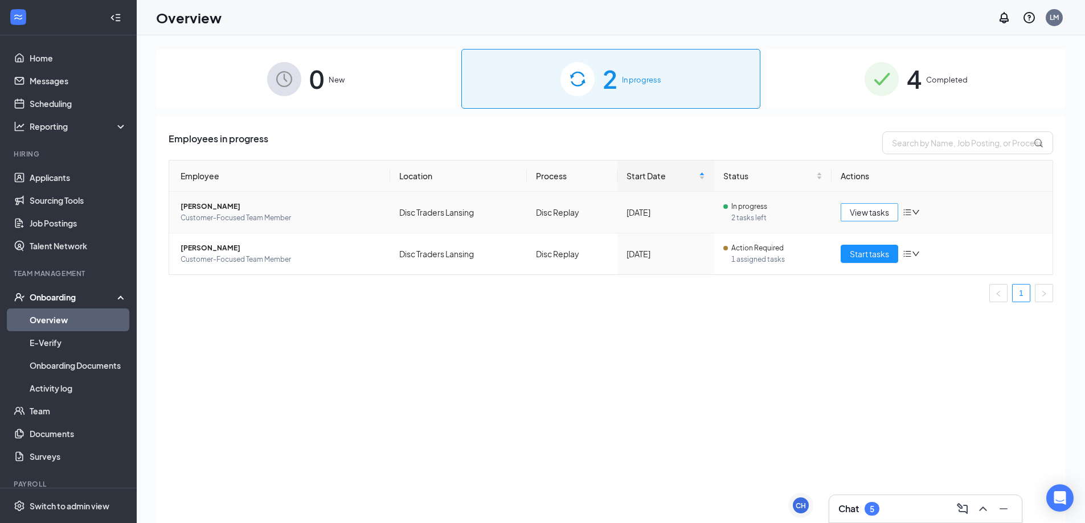
click at [859, 208] on span "View tasks" at bounding box center [869, 212] width 39 height 13
click at [874, 255] on span "Start tasks" at bounding box center [869, 254] width 39 height 13
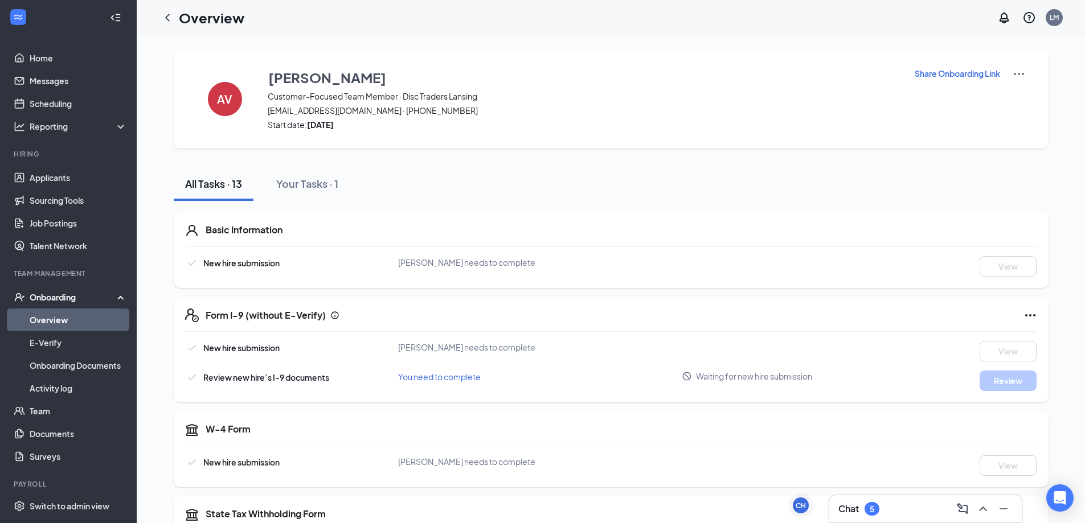
click at [449, 181] on div "All Tasks · 13 Your Tasks · 1" at bounding box center [611, 184] width 875 height 34
click at [310, 185] on div "Your Tasks · 1" at bounding box center [307, 184] width 62 height 14
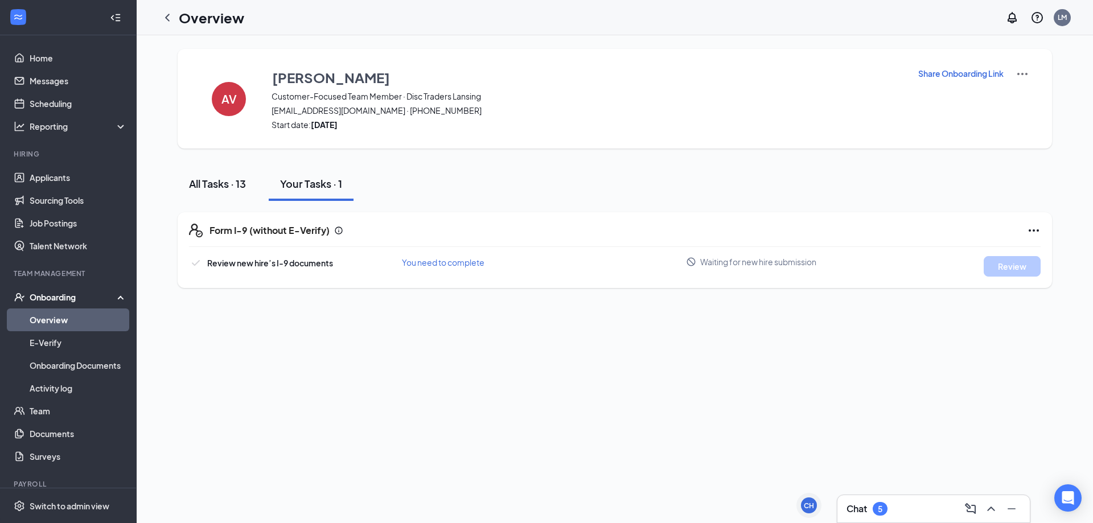
click at [230, 189] on div "All Tasks · 13" at bounding box center [217, 184] width 57 height 14
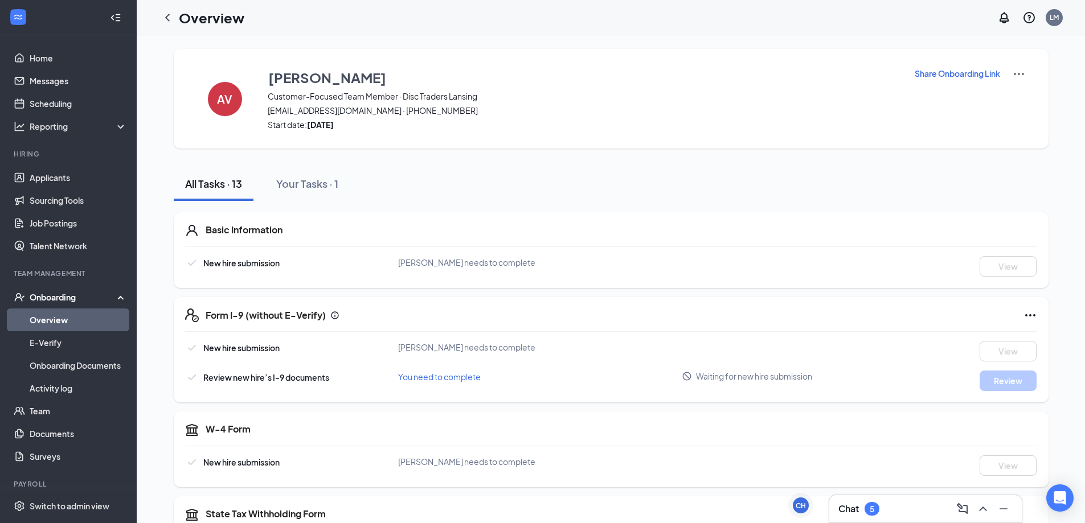
click at [932, 72] on p "Share Onboarding Link" at bounding box center [957, 73] width 85 height 11
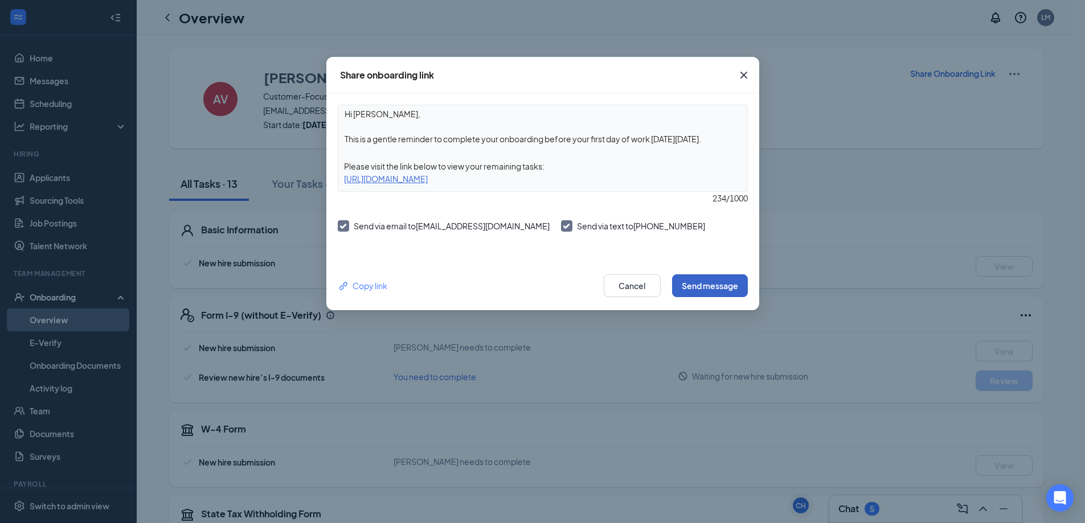
click at [710, 282] on button "Send message" at bounding box center [710, 285] width 76 height 23
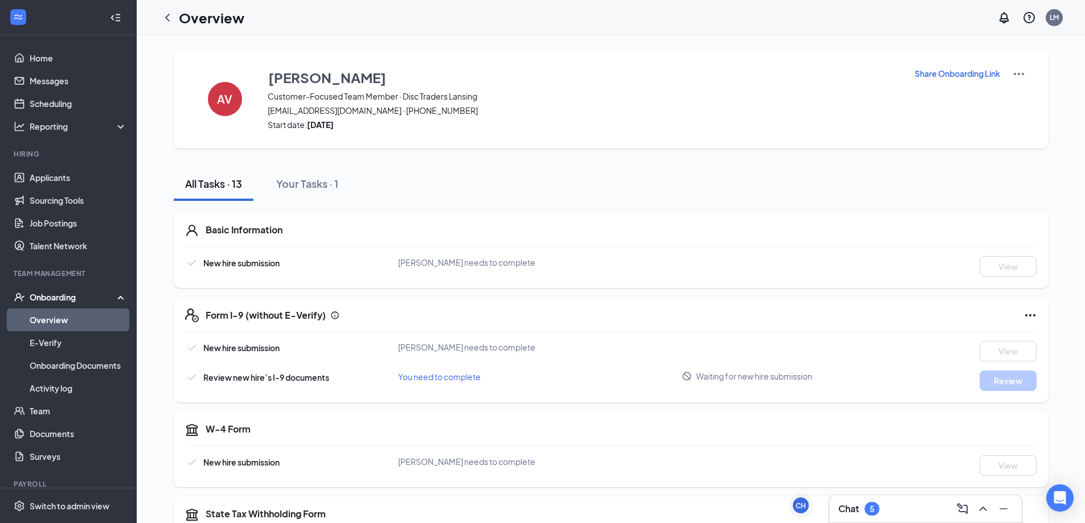
click at [110, 12] on icon "Collapse" at bounding box center [115, 17] width 11 height 11
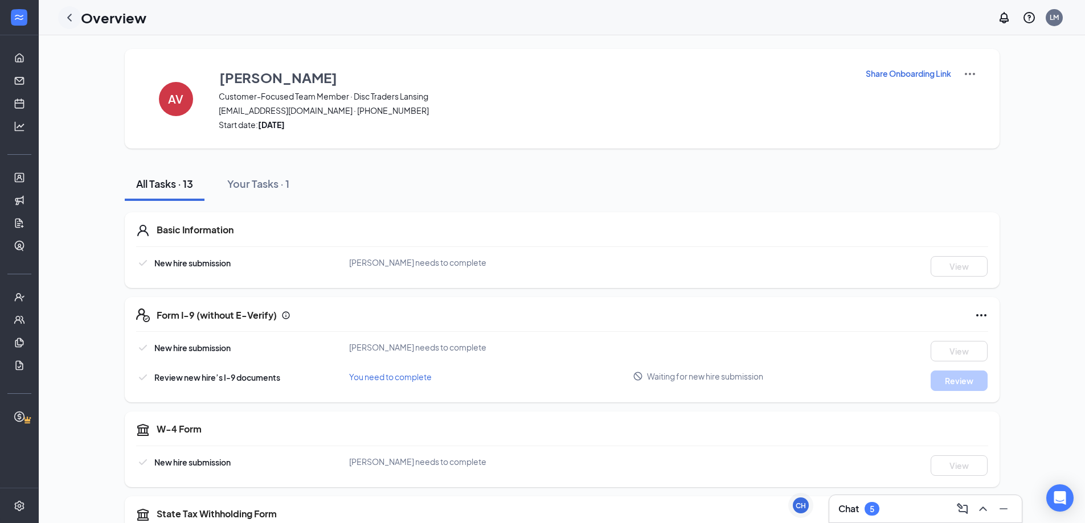
click at [71, 18] on icon "ChevronLeft" at bounding box center [70, 18] width 14 height 14
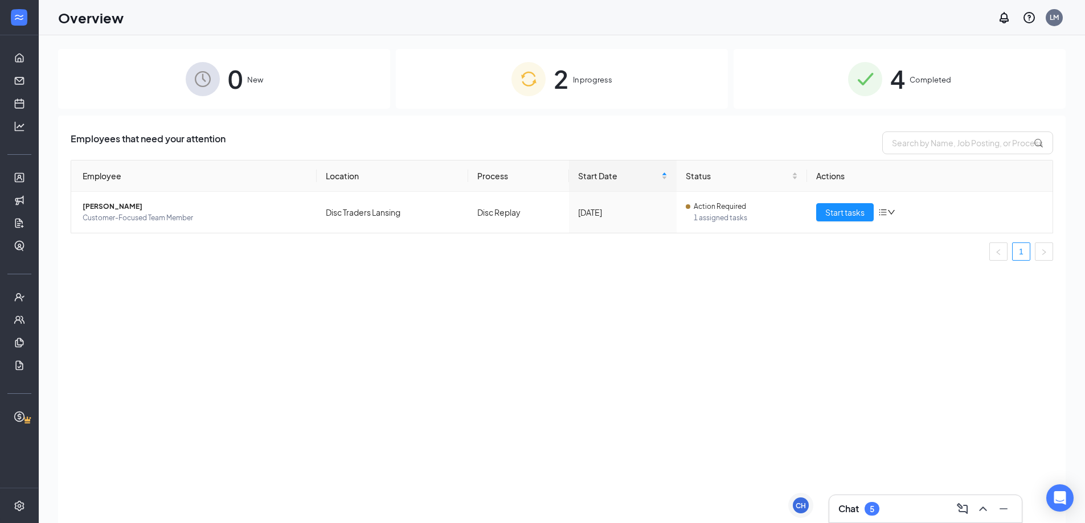
click at [546, 77] on div "2 In progress" at bounding box center [562, 79] width 332 height 60
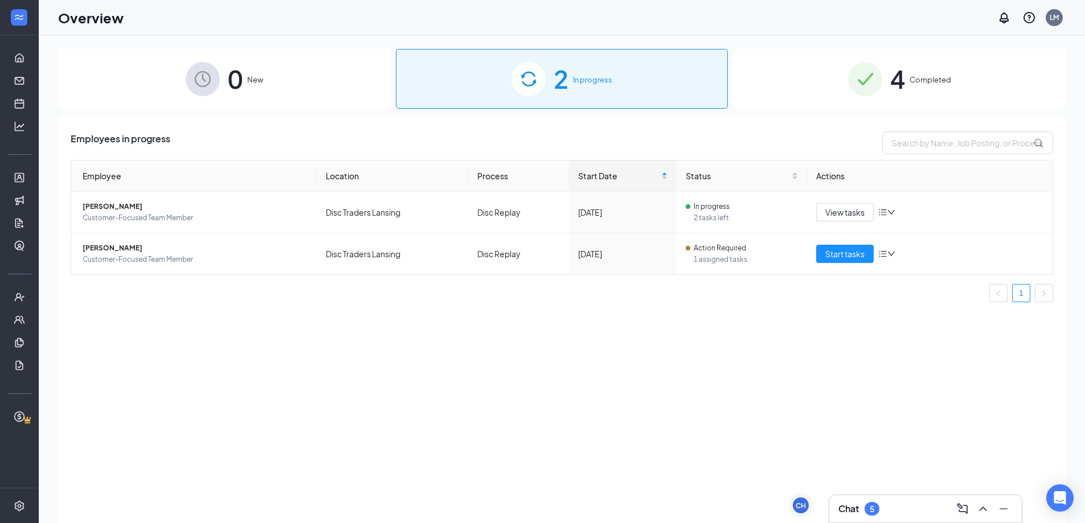
click at [944, 84] on span "Completed" at bounding box center [930, 79] width 42 height 11
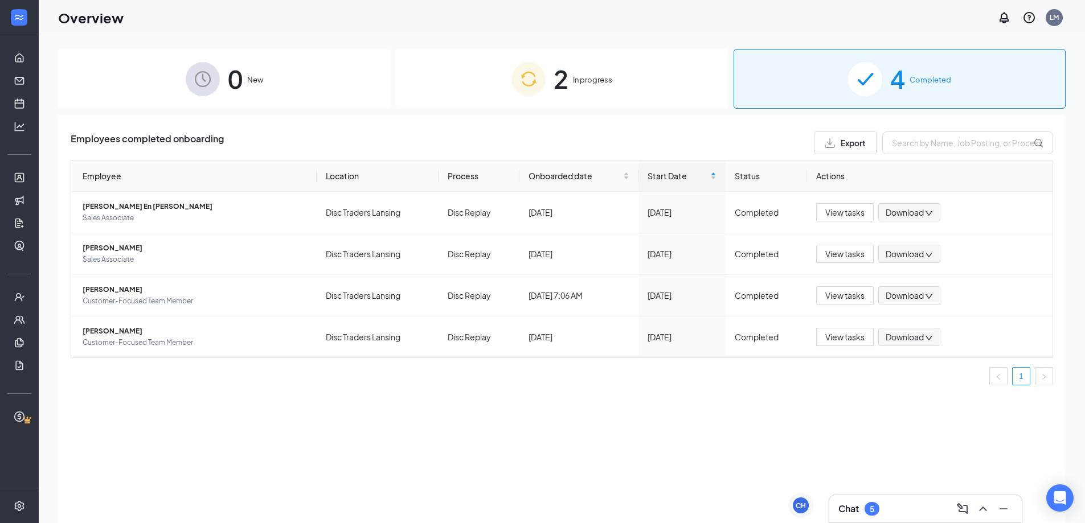
click at [579, 74] on span "In progress" at bounding box center [592, 79] width 39 height 11
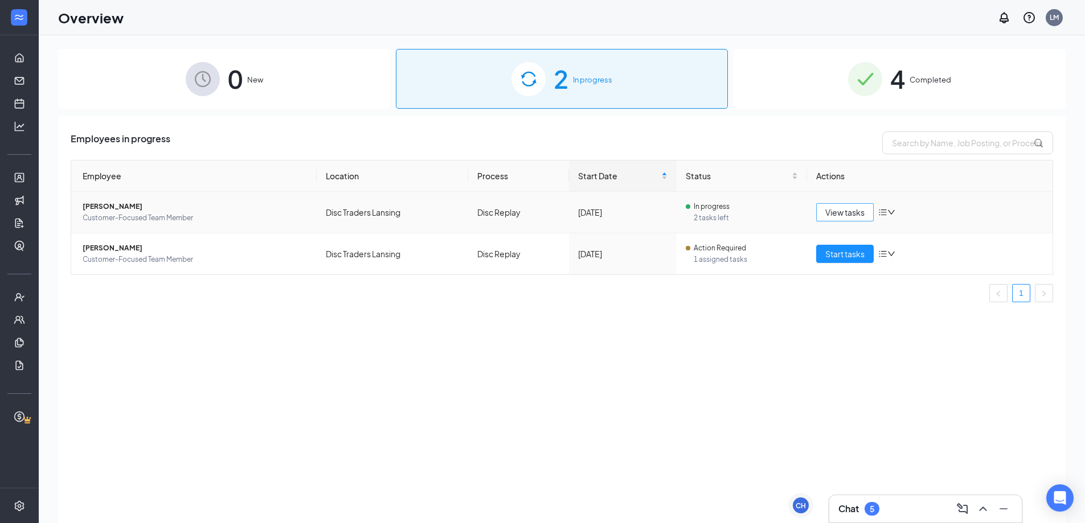
click at [848, 215] on span "View tasks" at bounding box center [844, 212] width 39 height 13
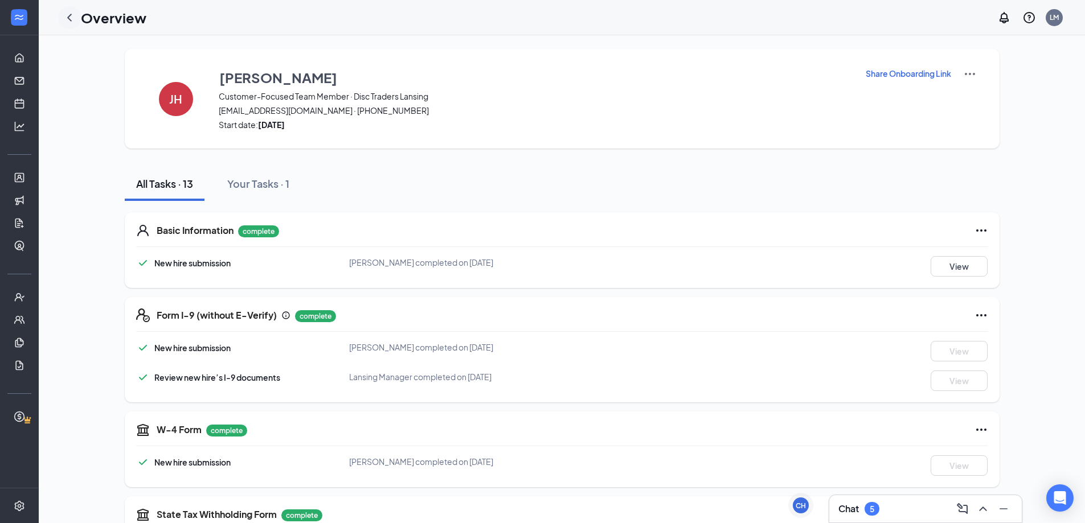
click at [75, 19] on icon "ChevronLeft" at bounding box center [70, 18] width 14 height 14
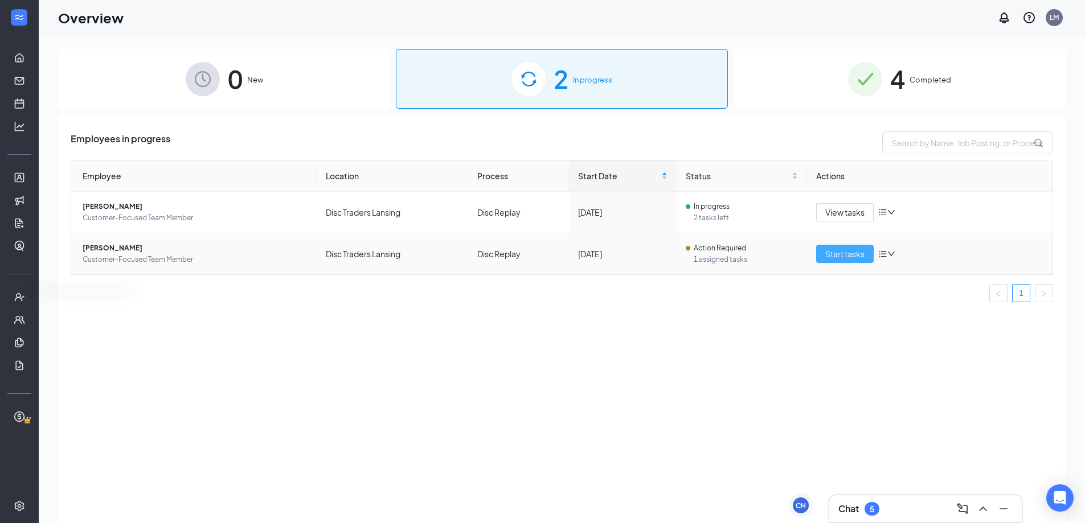
click at [837, 258] on span "Start tasks" at bounding box center [844, 254] width 39 height 13
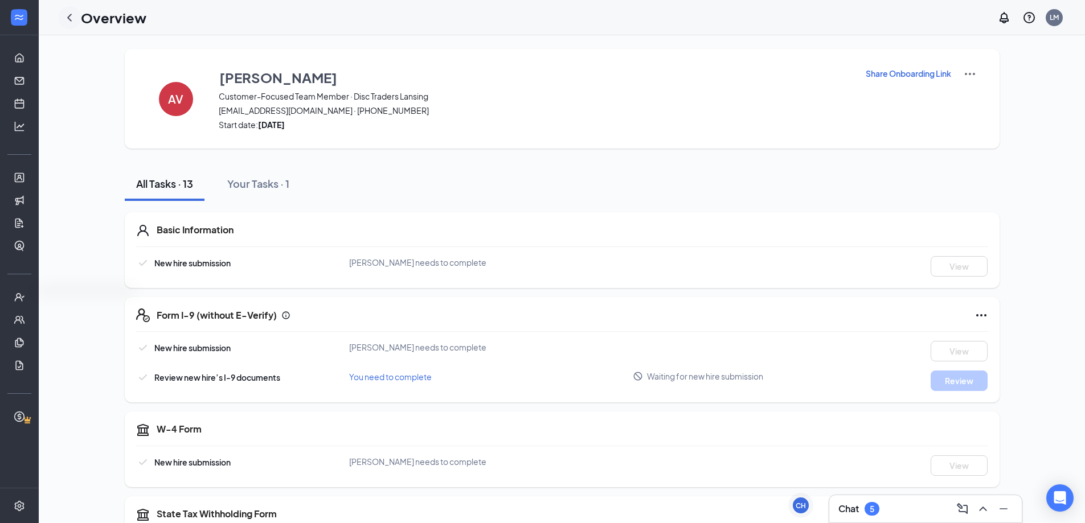
click at [69, 17] on icon "ChevronLeft" at bounding box center [69, 17] width 5 height 7
